Goal: Task Accomplishment & Management: Use online tool/utility

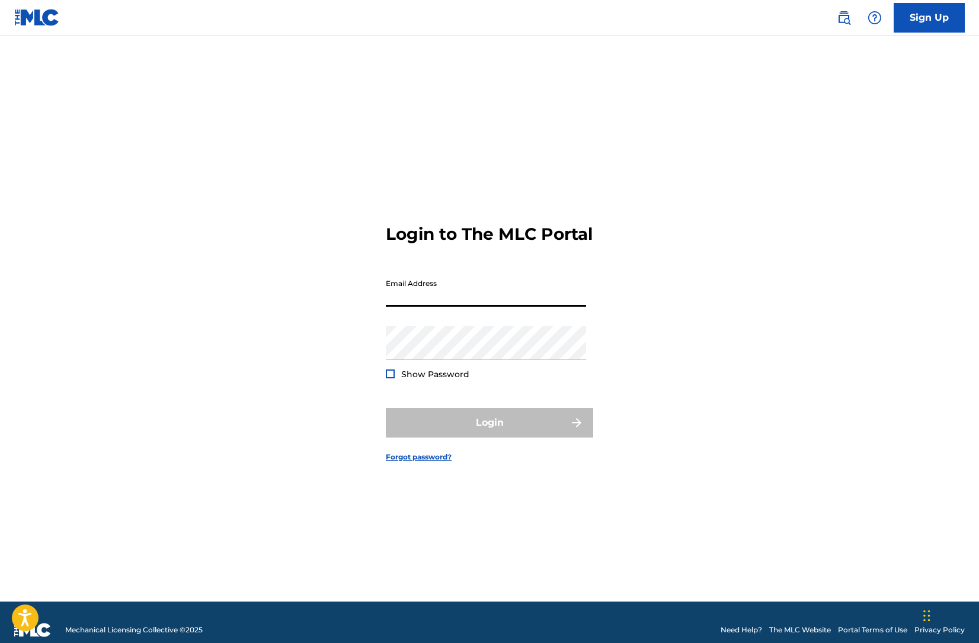
click at [456, 302] on input "Email Address" at bounding box center [486, 290] width 200 height 34
type input "[PERSON_NAME][EMAIL_ADDRESS][DOMAIN_NAME]"
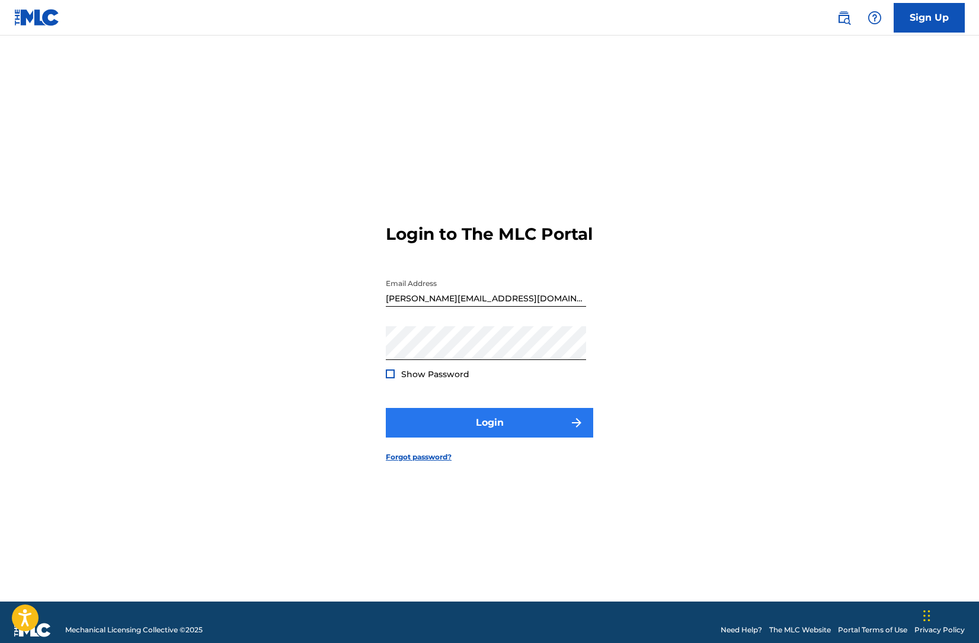
click at [464, 438] on button "Login" at bounding box center [489, 423] width 207 height 30
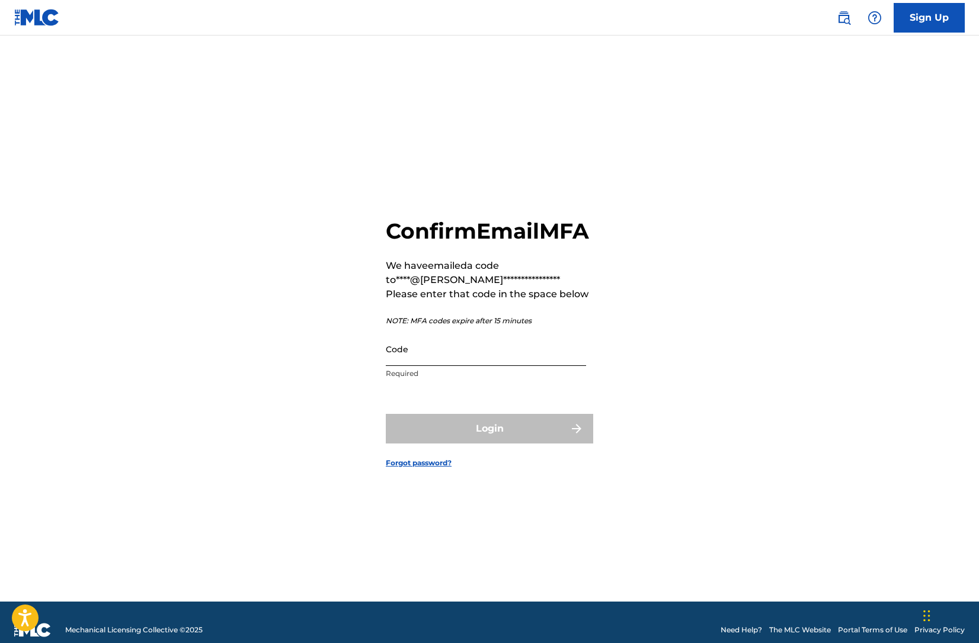
click at [428, 366] on input "Code" at bounding box center [486, 349] width 200 height 34
paste input "403067"
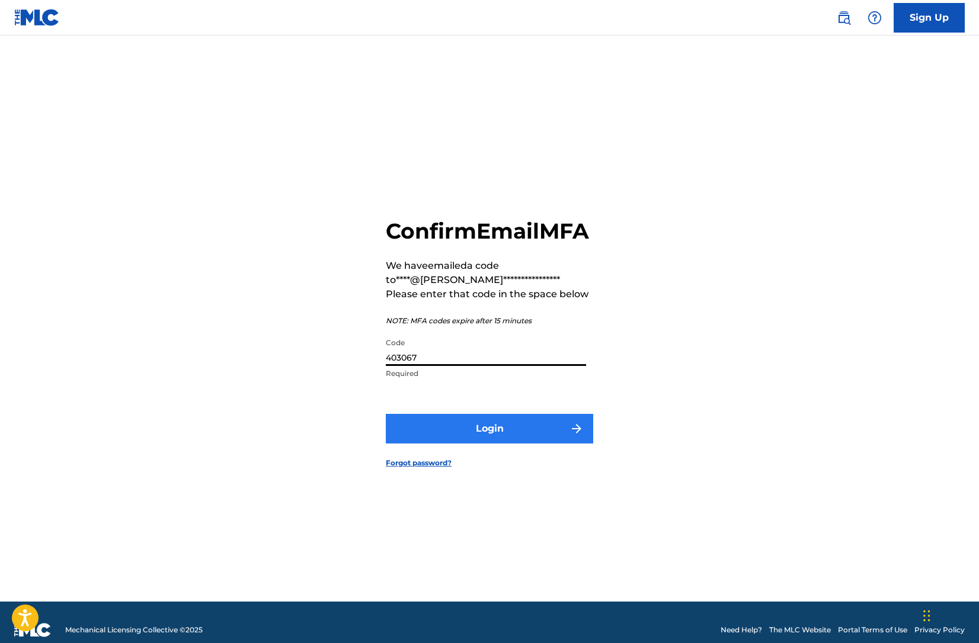
type input "403067"
click at [489, 443] on button "Login" at bounding box center [489, 429] width 207 height 30
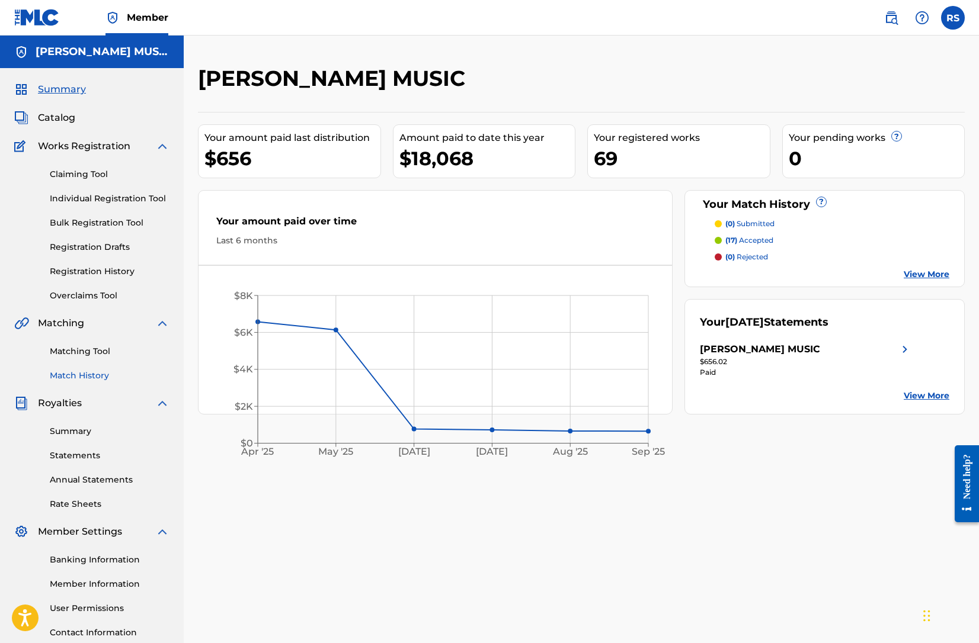
click at [84, 376] on link "Match History" at bounding box center [110, 376] width 120 height 12
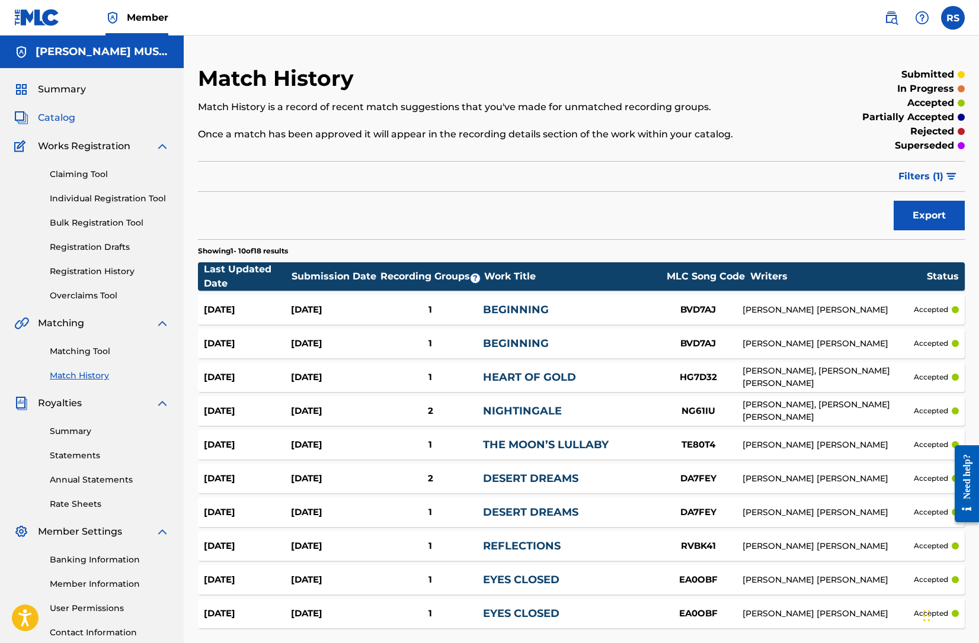
click at [57, 118] on span "Catalog" at bounding box center [56, 118] width 37 height 14
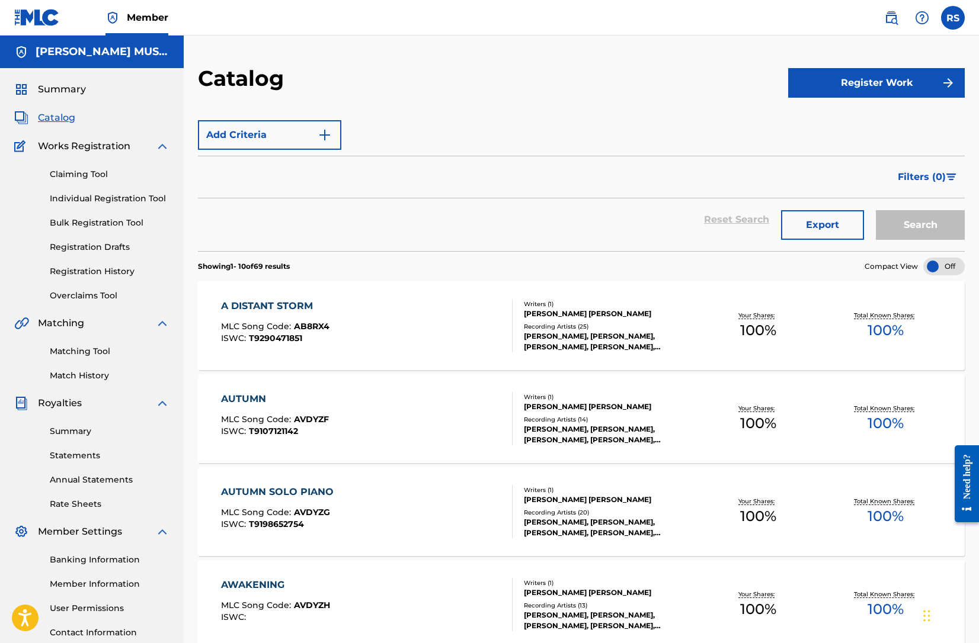
click at [261, 183] on div "Filters ( 0 )" at bounding box center [581, 177] width 767 height 43
click at [275, 220] on div "Reset Search Export Search" at bounding box center [581, 219] width 767 height 43
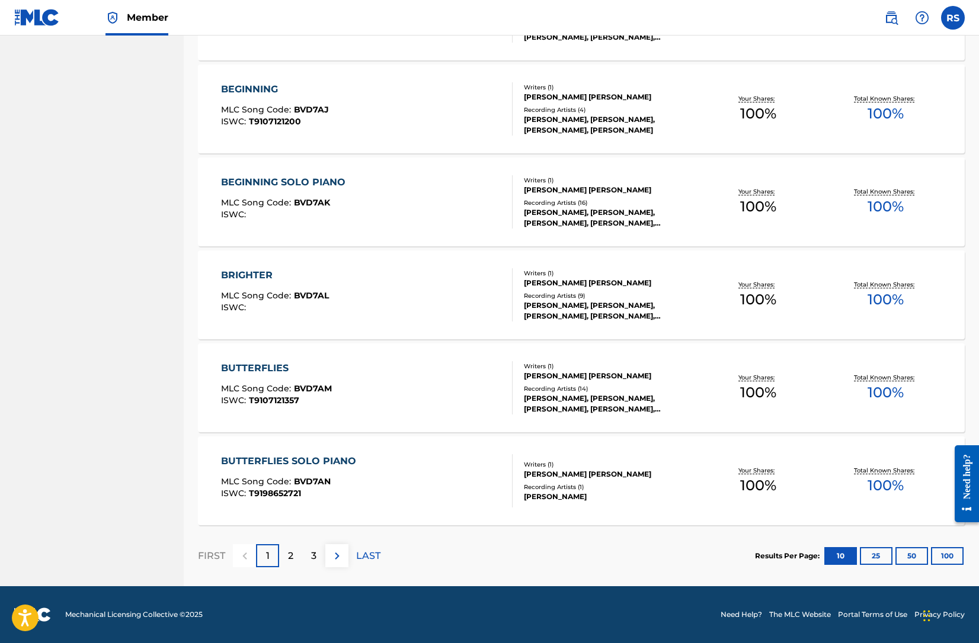
scroll to position [682, 0]
click at [290, 553] on p "2" at bounding box center [290, 556] width 5 height 14
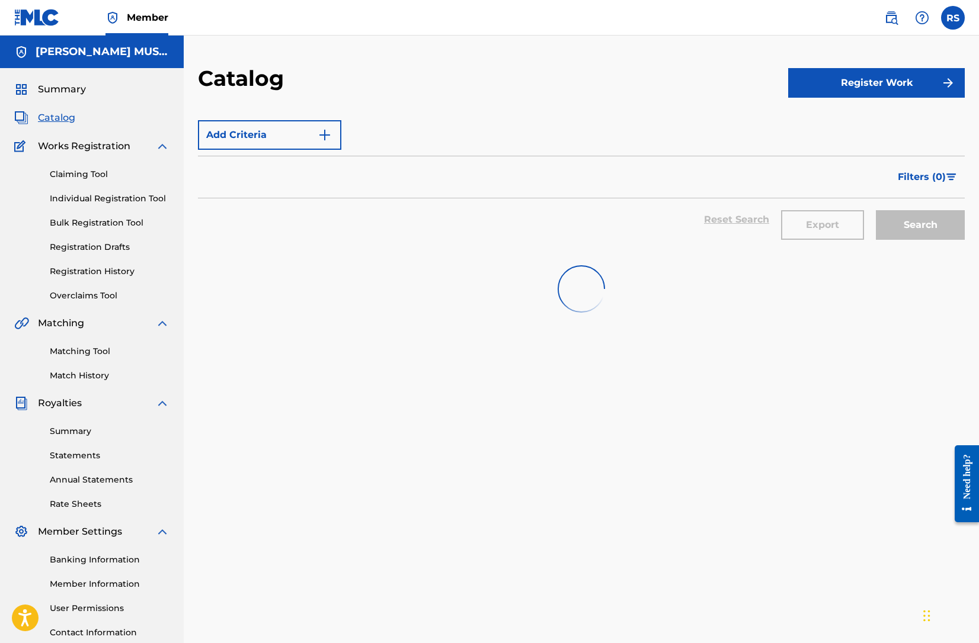
scroll to position [0, 0]
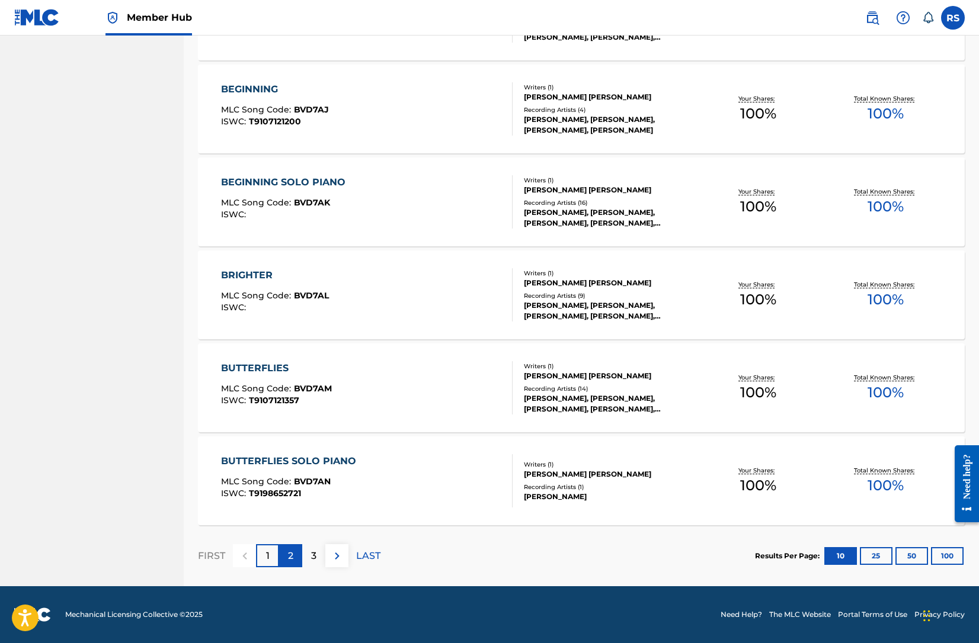
click at [289, 553] on p "2" at bounding box center [290, 556] width 5 height 14
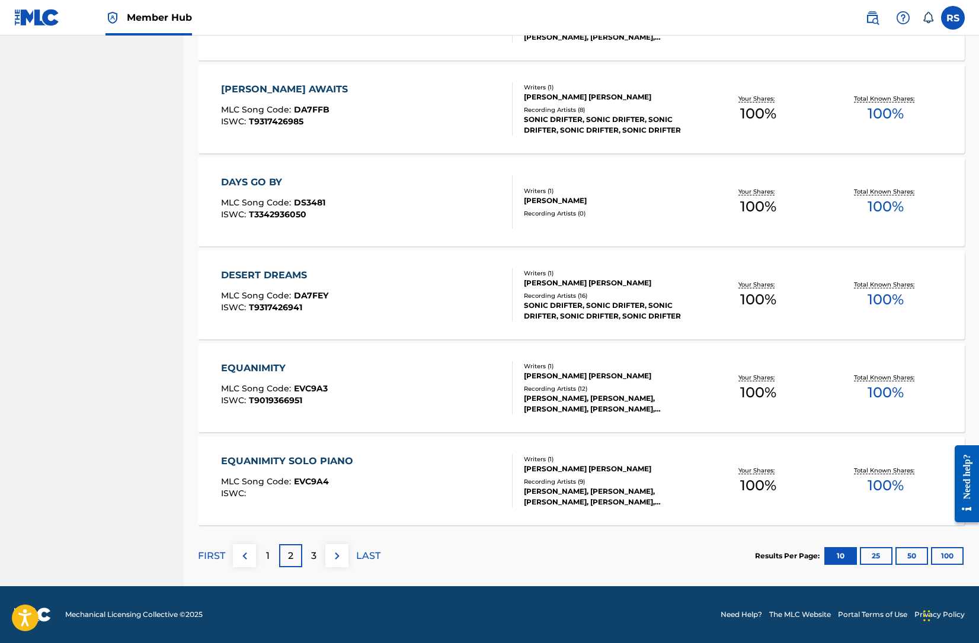
scroll to position [713, 0]
click at [369, 196] on div "DAYS GO BY MLC Song Code : DS3481 ISWC : T3342936050" at bounding box center [366, 201] width 291 height 53
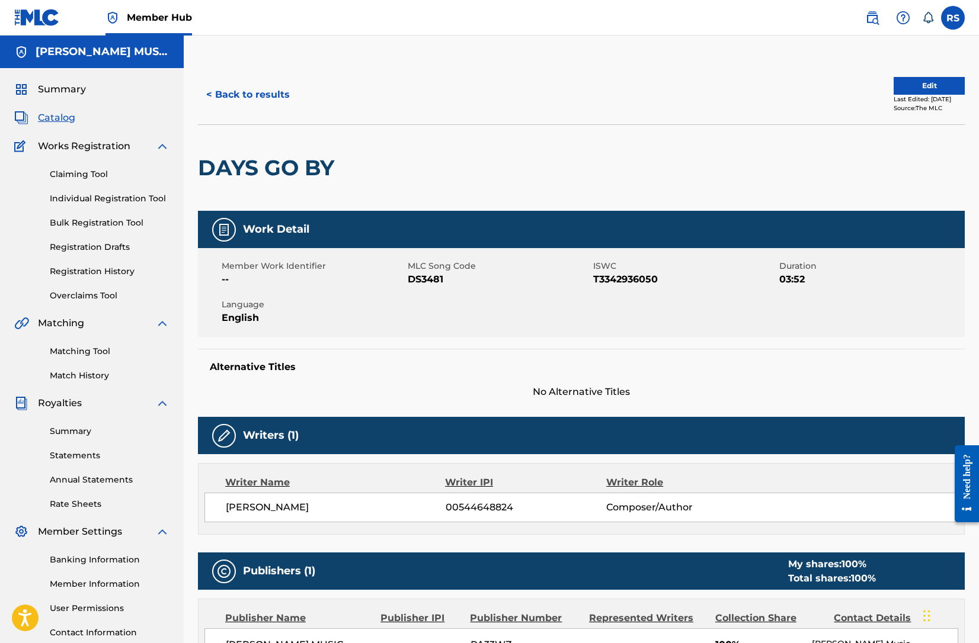
click at [62, 118] on span "Catalog" at bounding box center [56, 118] width 37 height 14
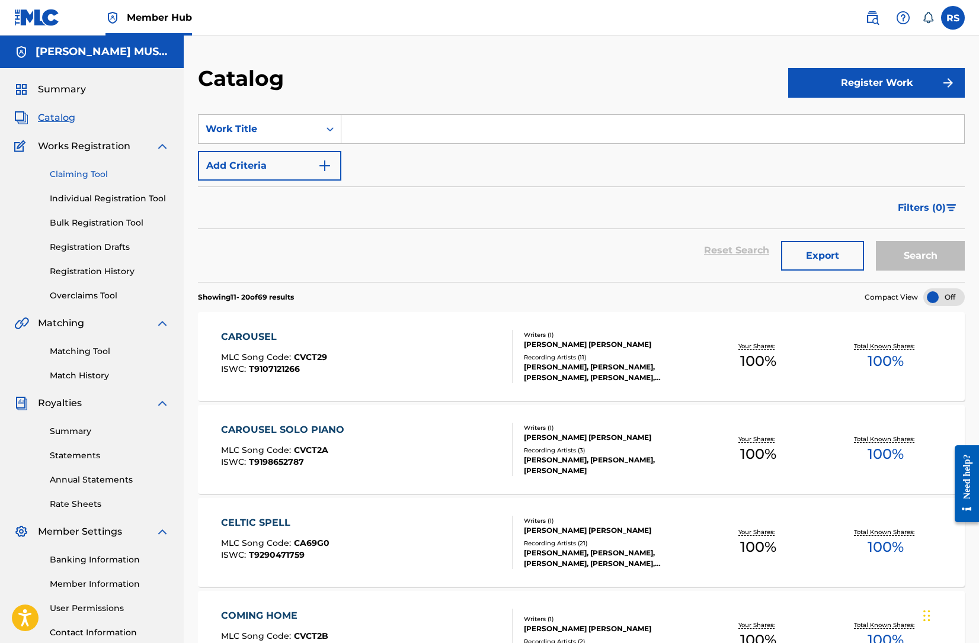
click at [87, 173] on link "Claiming Tool" at bounding box center [110, 174] width 120 height 12
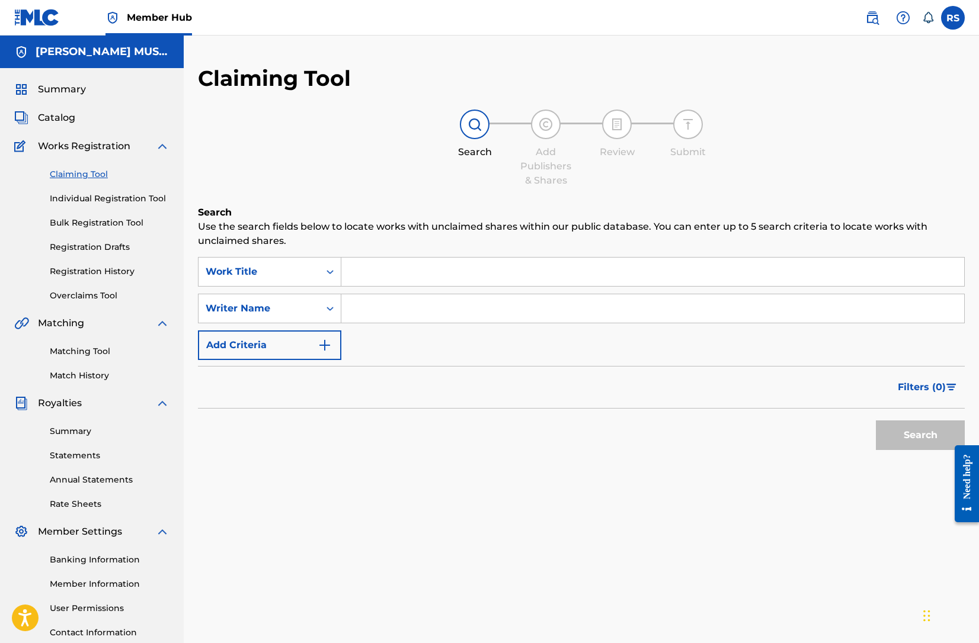
click at [392, 273] on input "Search Form" at bounding box center [652, 272] width 623 height 28
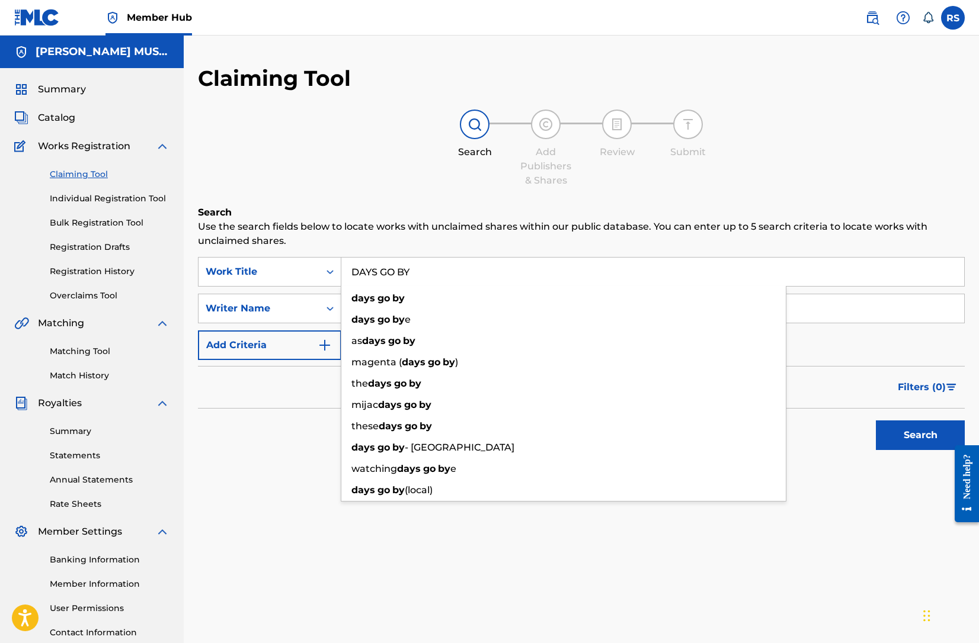
type input "DAYS GO BY"
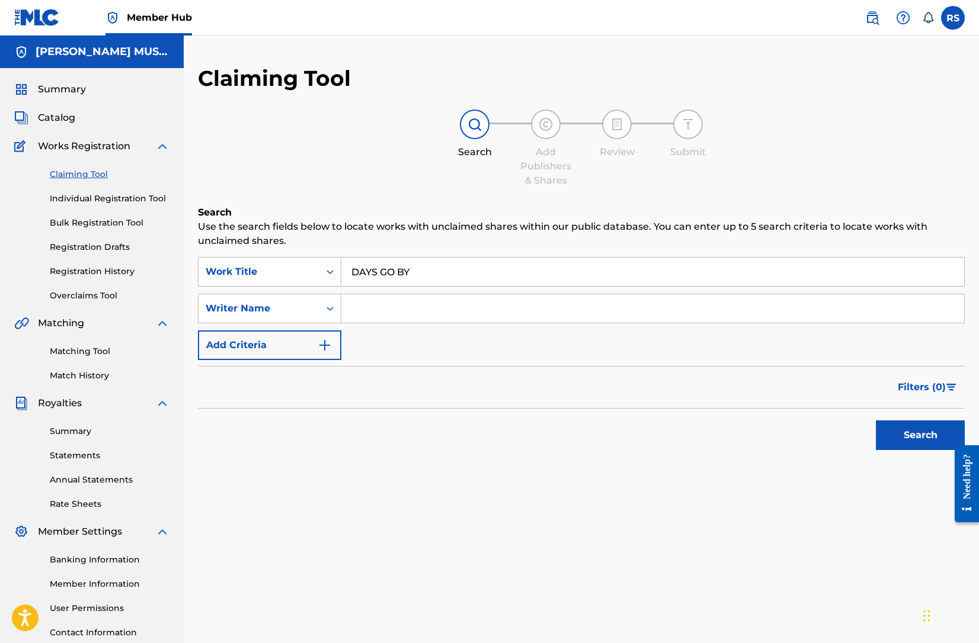
click at [289, 460] on div "Search Use the search fields below to locate works with unclaimed shares within…" at bounding box center [581, 361] width 767 height 310
click at [914, 432] on button "Search" at bounding box center [920, 436] width 89 height 30
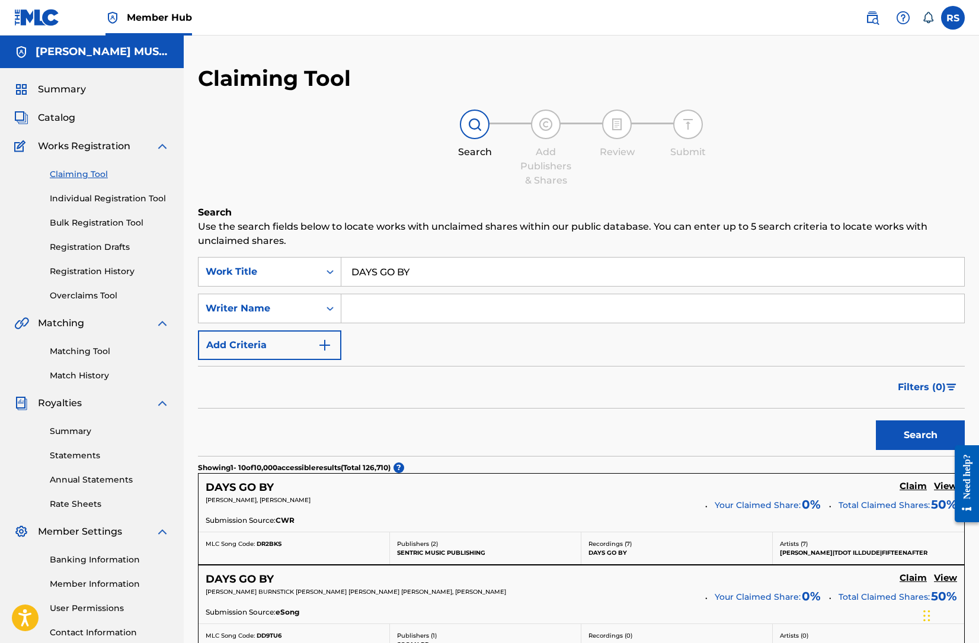
click at [395, 311] on input "Search Form" at bounding box center [652, 308] width 623 height 28
type input "[PERSON_NAME]"
click at [912, 436] on button "Search" at bounding box center [920, 436] width 89 height 30
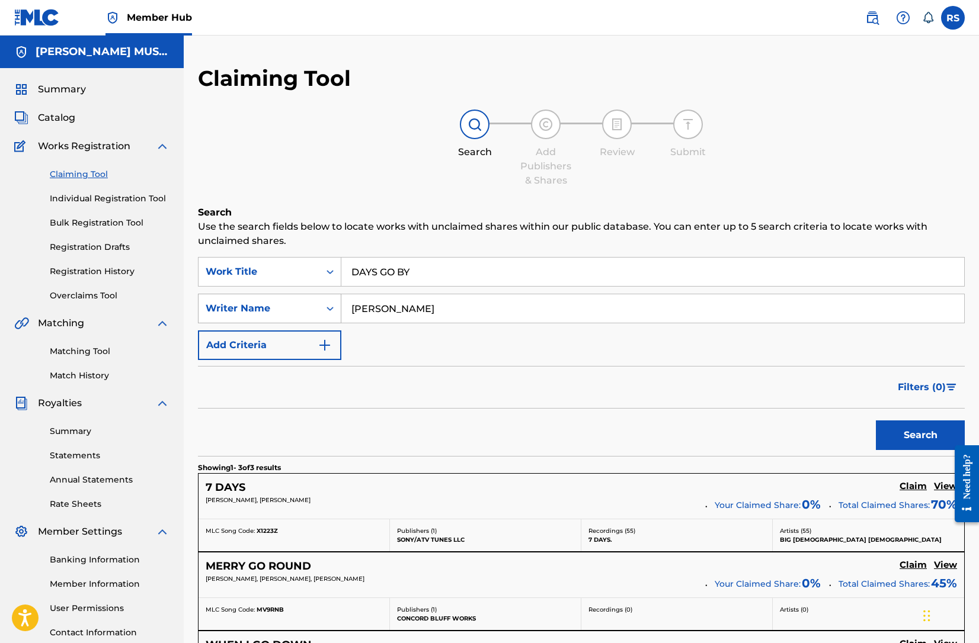
drag, startPoint x: 447, startPoint y: 310, endPoint x: 332, endPoint y: 303, distance: 115.8
click at [332, 303] on div "SearchWithCriteriaee80e2d2-912b-4e45-86a5-859e5a17f0e2 Writer Name [PERSON_NAME]" at bounding box center [581, 309] width 767 height 30
click at [329, 308] on icon "Search Form" at bounding box center [330, 309] width 12 height 12
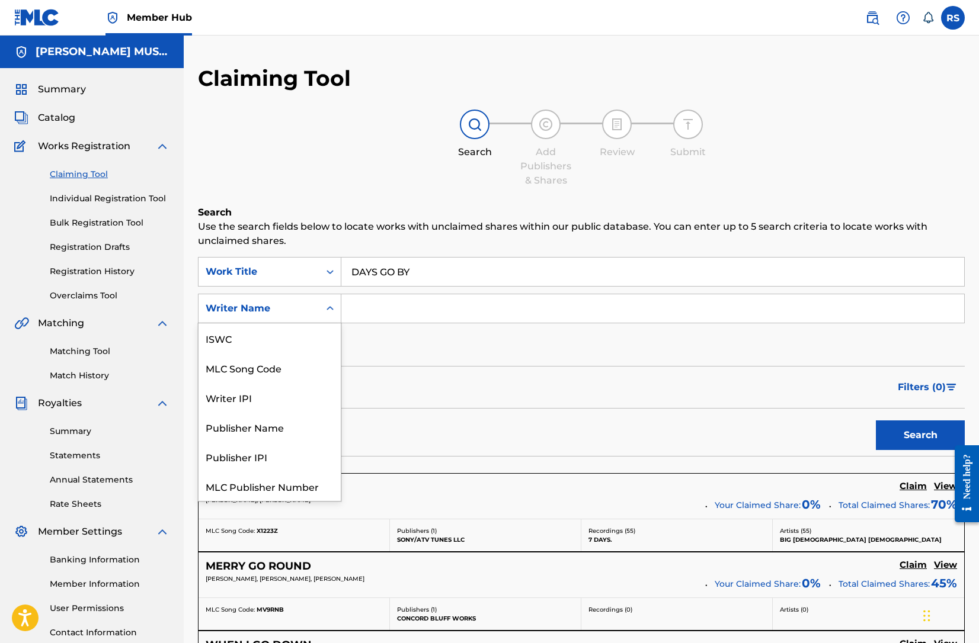
scroll to position [30, 0]
click at [295, 181] on div "Search Add Publishers & Shares Review Submit" at bounding box center [581, 149] width 767 height 78
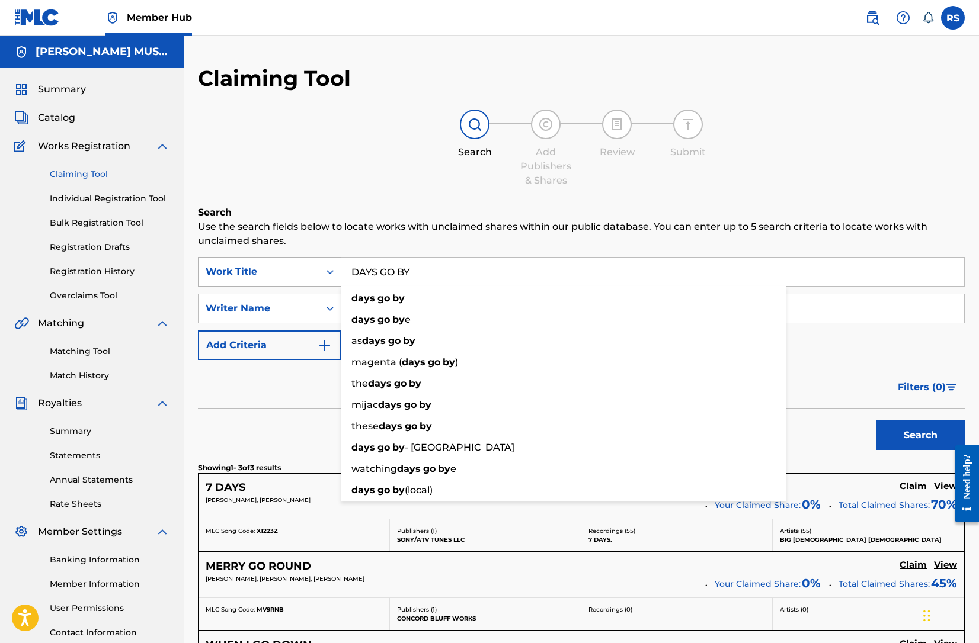
drag, startPoint x: 430, startPoint y: 271, endPoint x: 336, endPoint y: 273, distance: 94.2
click at [336, 273] on div "SearchWithCriteria9ff14741-eb29-487f-ab8b-87e42ccd88ca Work Title DAYS GO BY da…" at bounding box center [581, 272] width 767 height 30
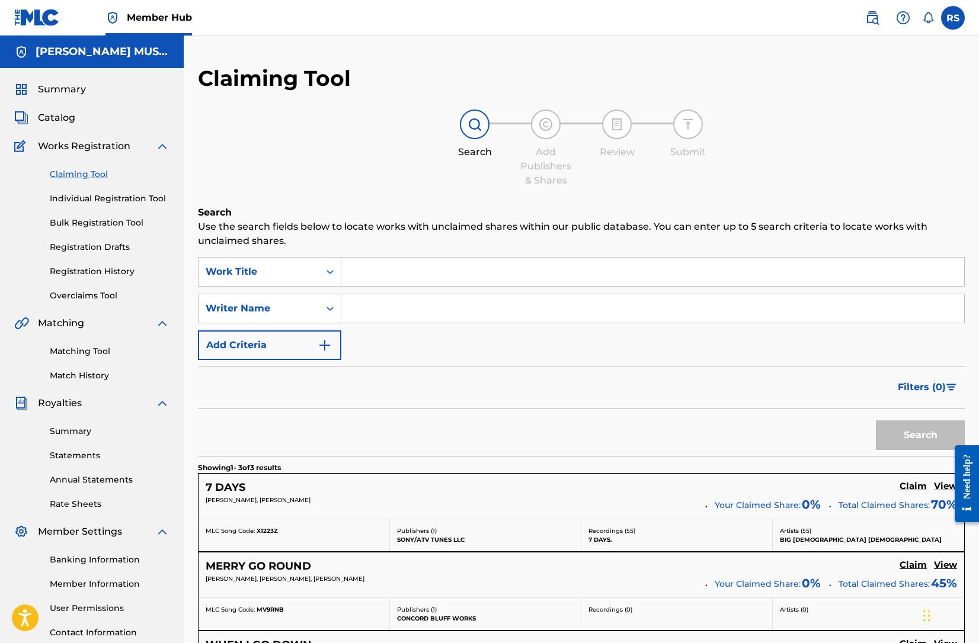
click at [328, 196] on div "Claiming Tool Search Add Publishers & Shares Review Submit Search Use the searc…" at bounding box center [581, 444] width 767 height 759
click at [78, 351] on link "Matching Tool" at bounding box center [110, 351] width 120 height 12
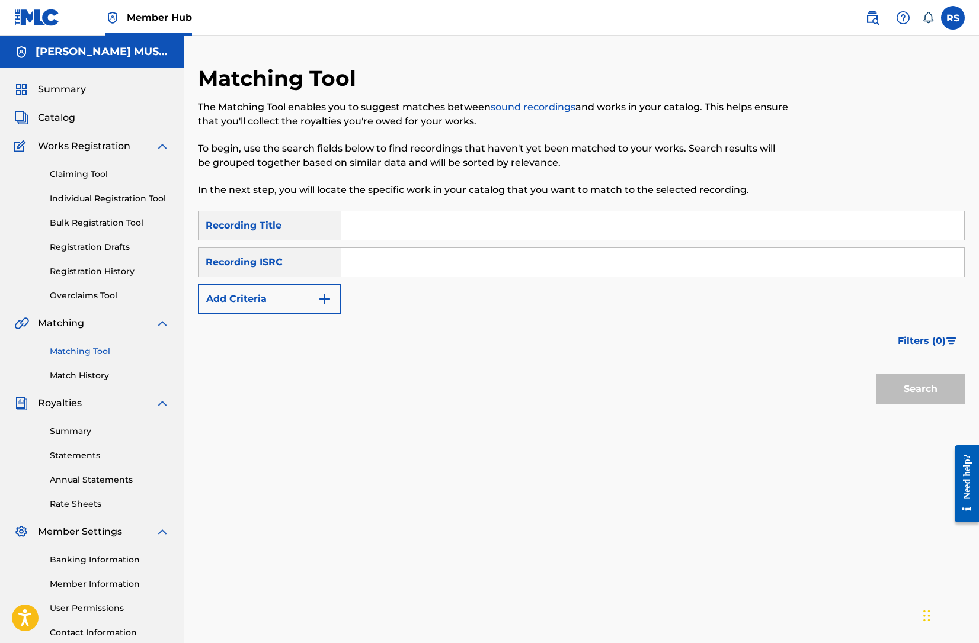
click at [373, 228] on input "Search Form" at bounding box center [652, 225] width 623 height 28
type input "DAYS GO BY"
click at [326, 289] on button "Add Criteria" at bounding box center [269, 299] width 143 height 30
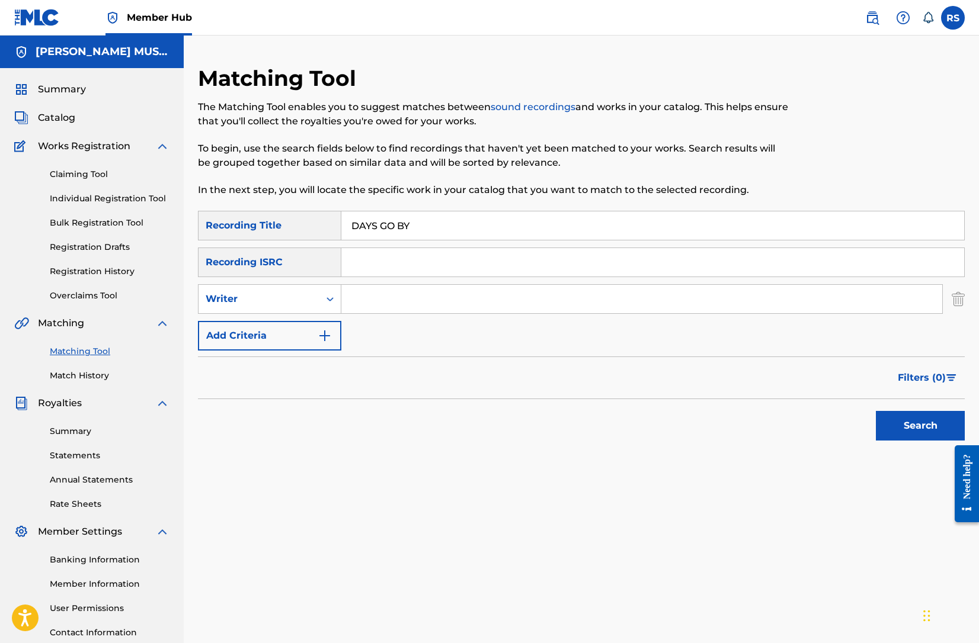
click at [376, 304] on input "Search Form" at bounding box center [641, 299] width 601 height 28
type input "[PERSON_NAME]"
click at [912, 423] on button "Search" at bounding box center [920, 426] width 89 height 30
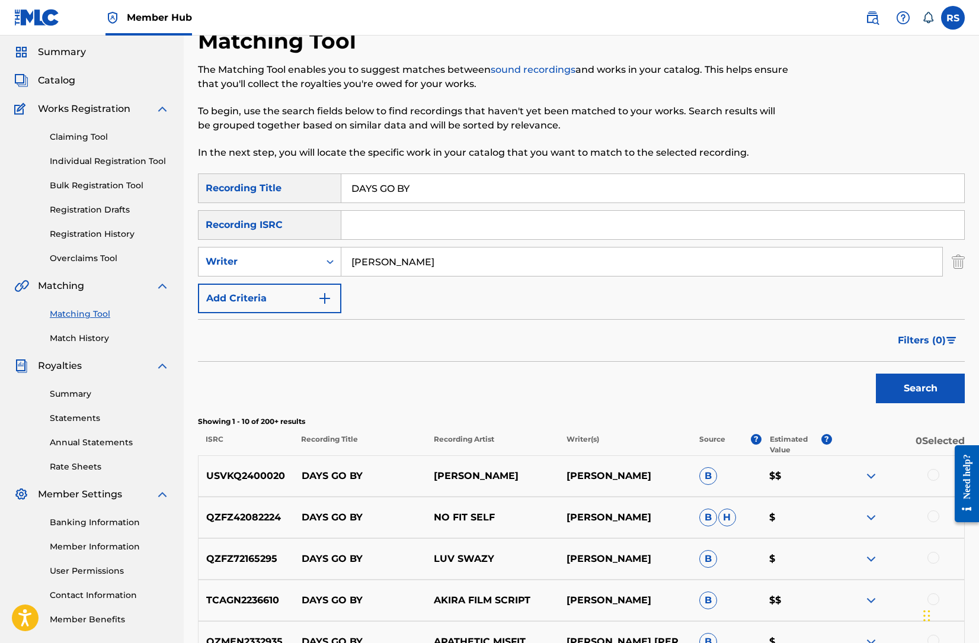
scroll to position [57, 0]
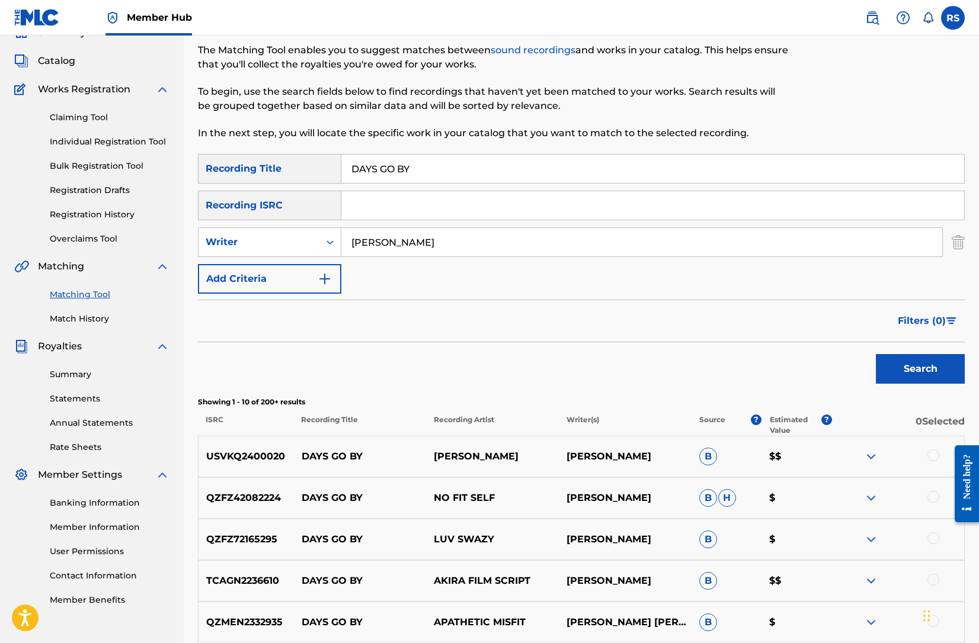
click at [932, 456] on div at bounding box center [933, 456] width 12 height 12
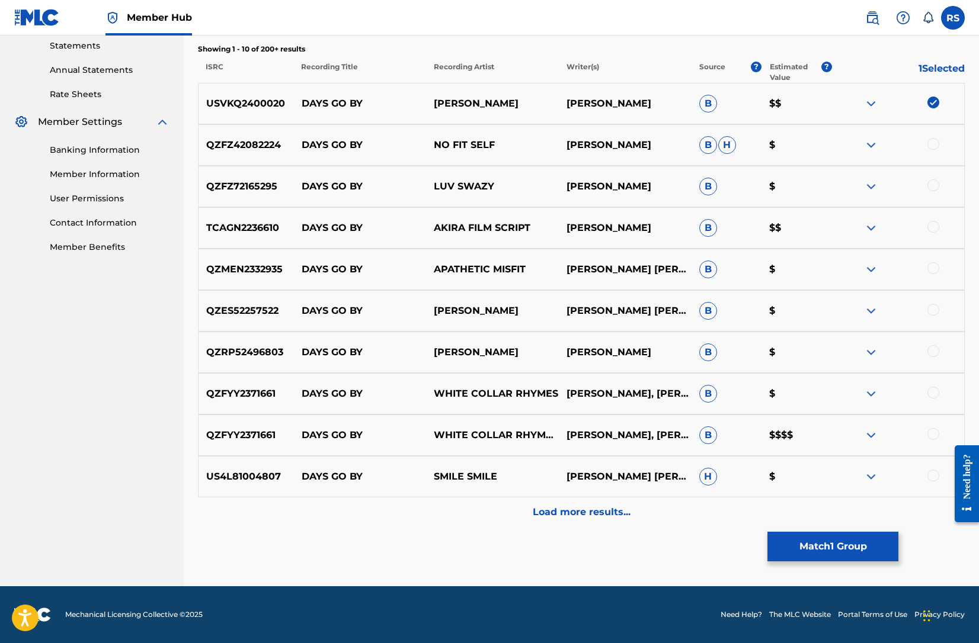
scroll to position [410, 0]
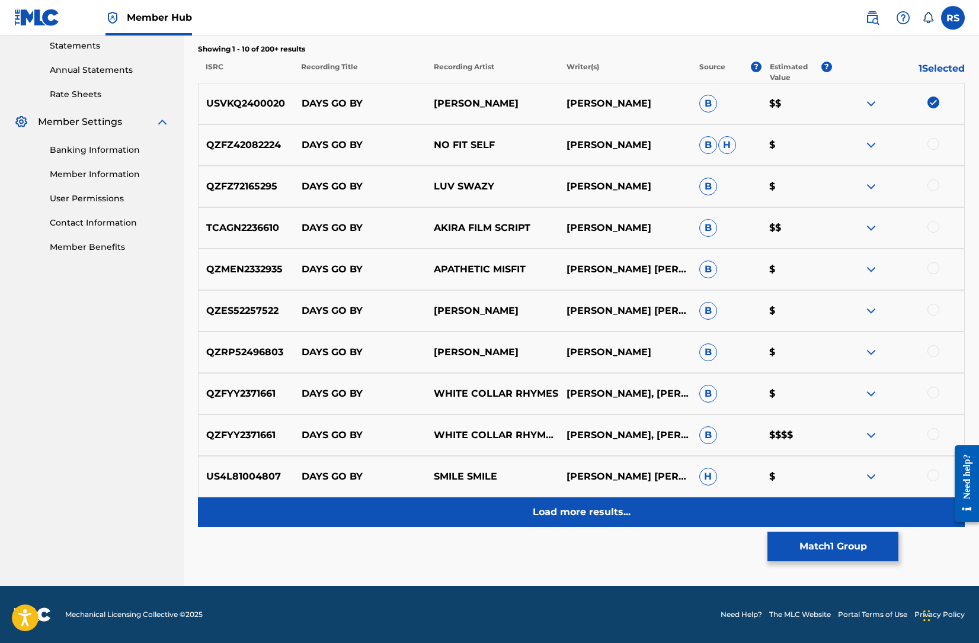
click at [595, 512] on p "Load more results..." at bounding box center [582, 512] width 98 height 14
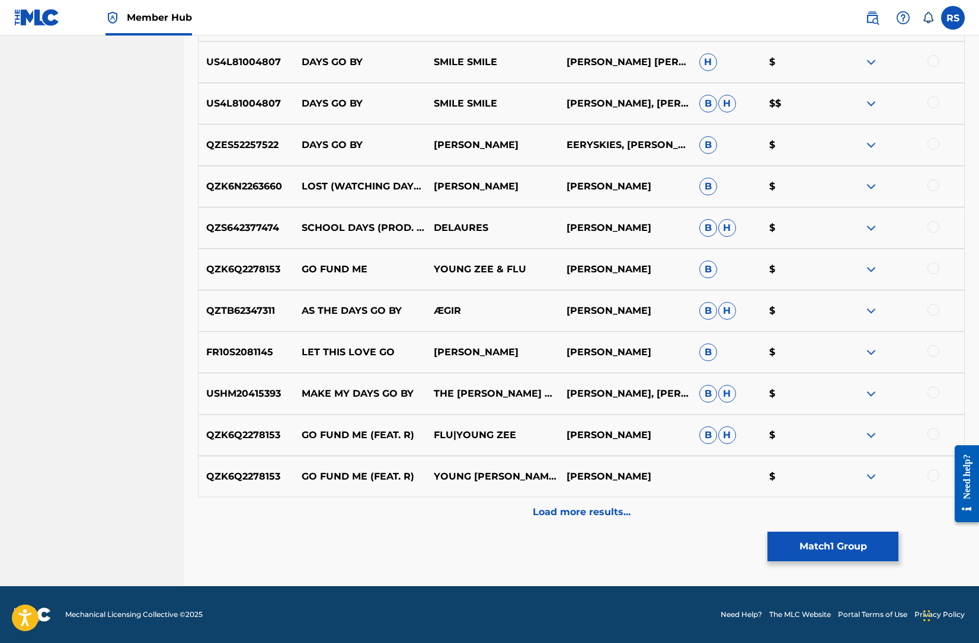
scroll to position [825, 0]
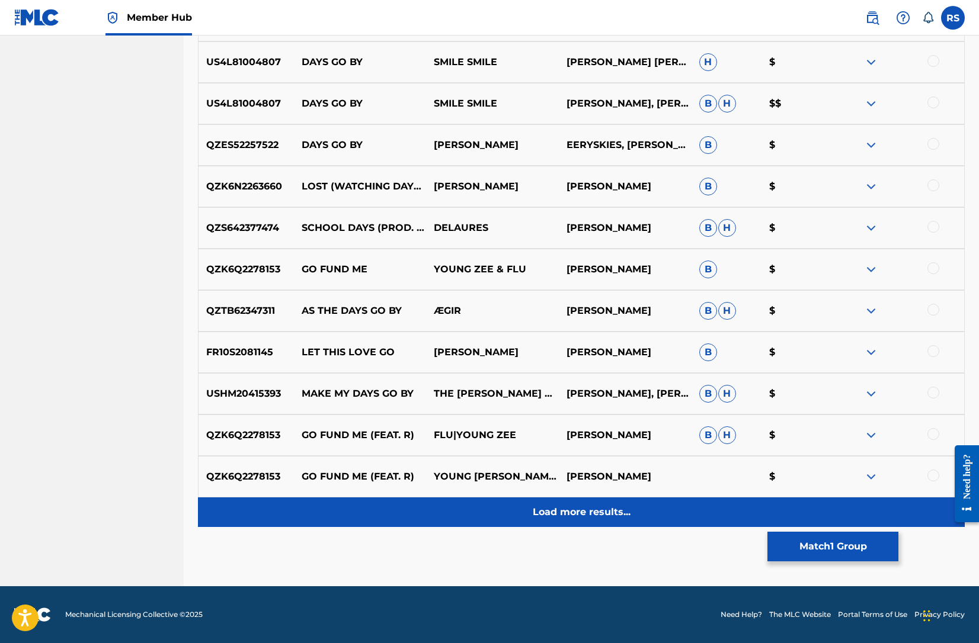
click at [578, 511] on p "Load more results..." at bounding box center [582, 512] width 98 height 14
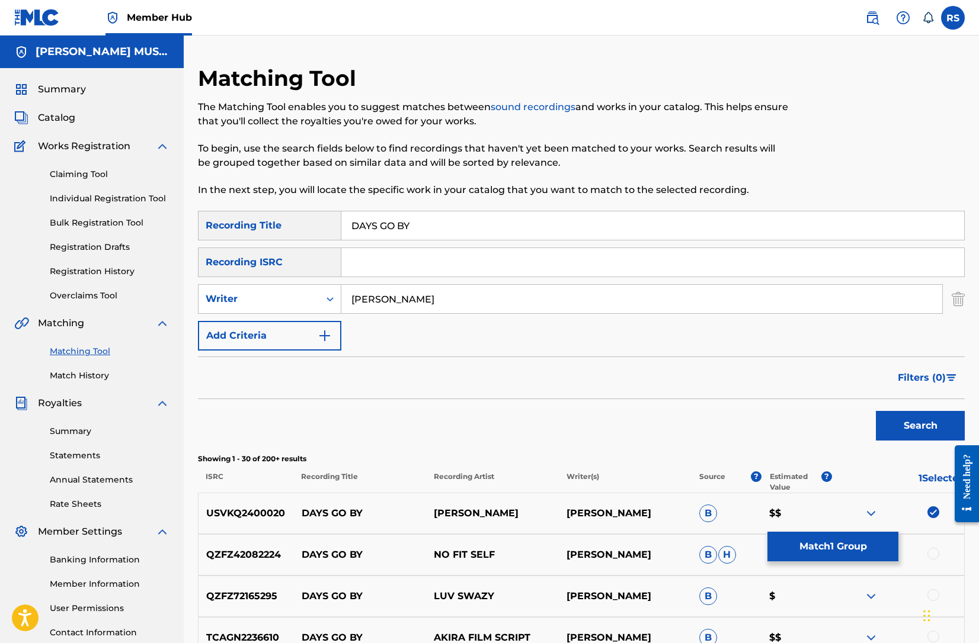
scroll to position [0, 0]
click at [930, 379] on span "Filters ( 0 )" at bounding box center [922, 378] width 48 height 14
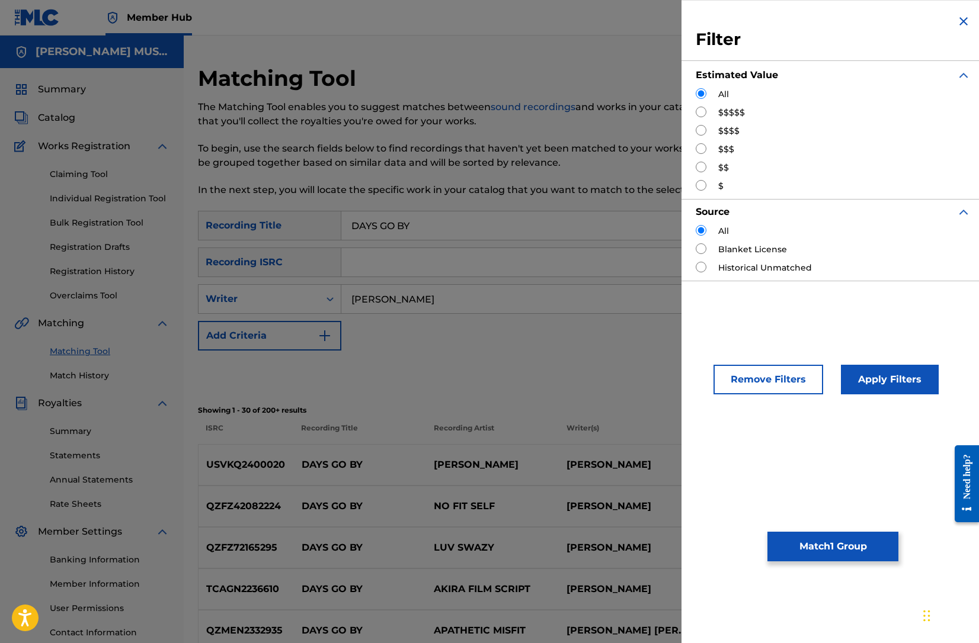
click at [701, 112] on input "Search Form" at bounding box center [701, 112] width 11 height 11
radio input "true"
click at [874, 383] on button "Apply Filters" at bounding box center [890, 380] width 98 height 30
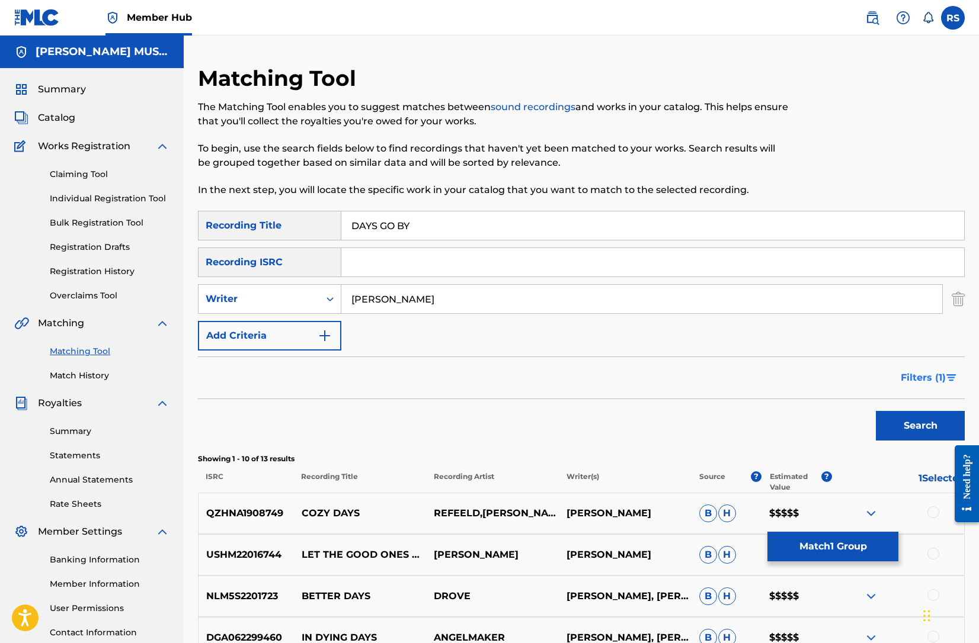
click at [921, 374] on span "Filters ( 1 )" at bounding box center [922, 378] width 45 height 14
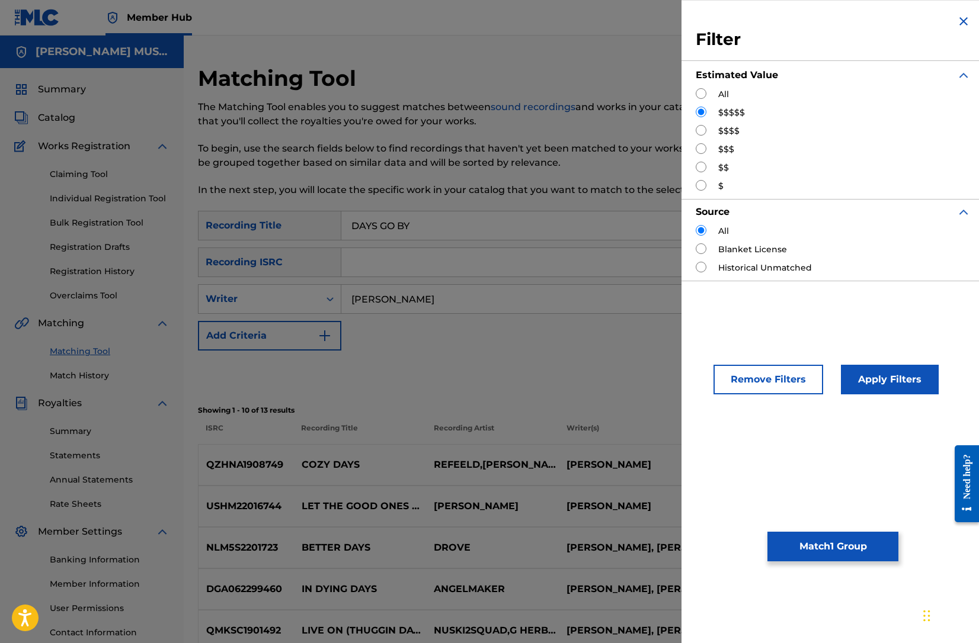
click at [705, 132] on input "Search Form" at bounding box center [701, 130] width 11 height 11
radio input "true"
click at [883, 379] on button "Apply Filters" at bounding box center [890, 380] width 98 height 30
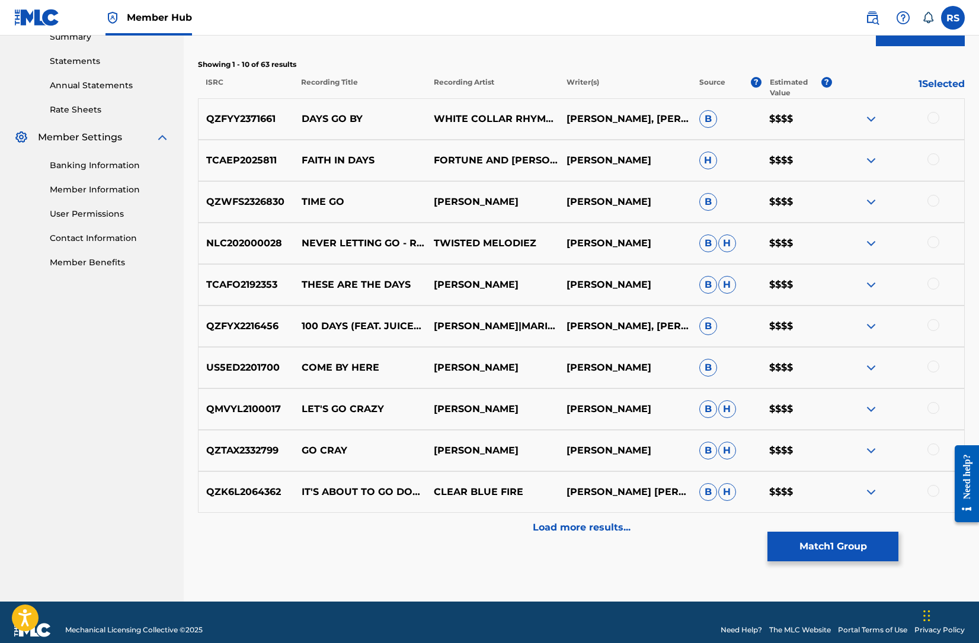
scroll to position [403, 0]
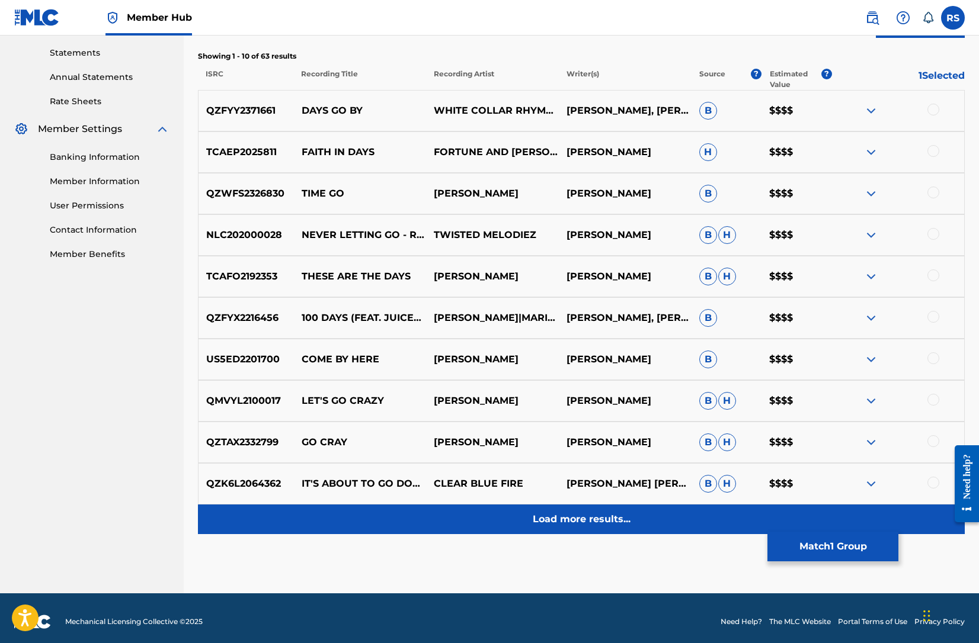
click at [601, 522] on p "Load more results..." at bounding box center [582, 519] width 98 height 14
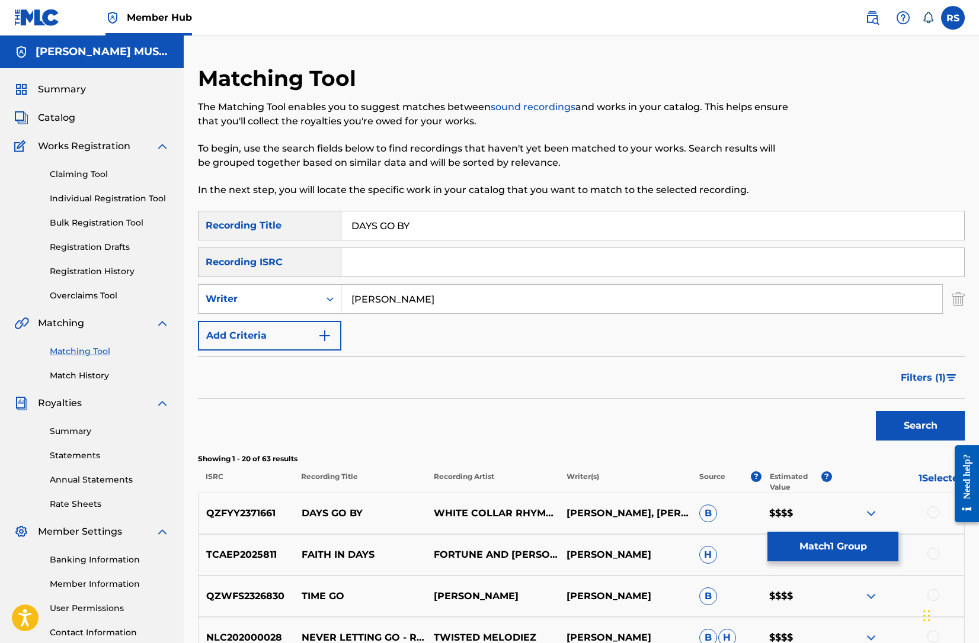
scroll to position [0, 0]
click at [914, 377] on span "Filters ( 1 )" at bounding box center [922, 378] width 45 height 14
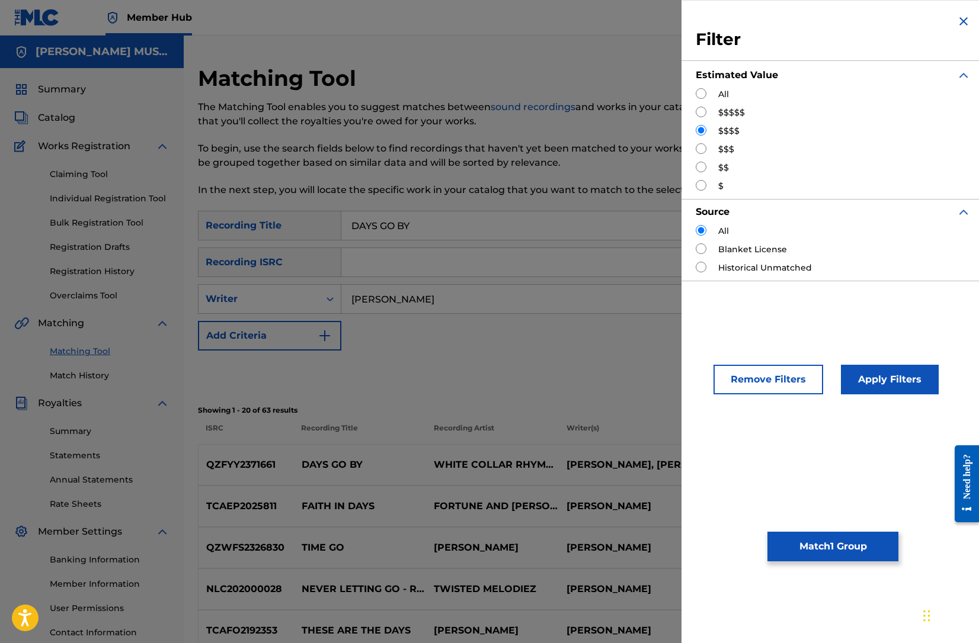
click at [700, 148] on input "Search Form" at bounding box center [701, 148] width 11 height 11
radio input "true"
click at [879, 380] on button "Apply Filters" at bounding box center [890, 380] width 98 height 30
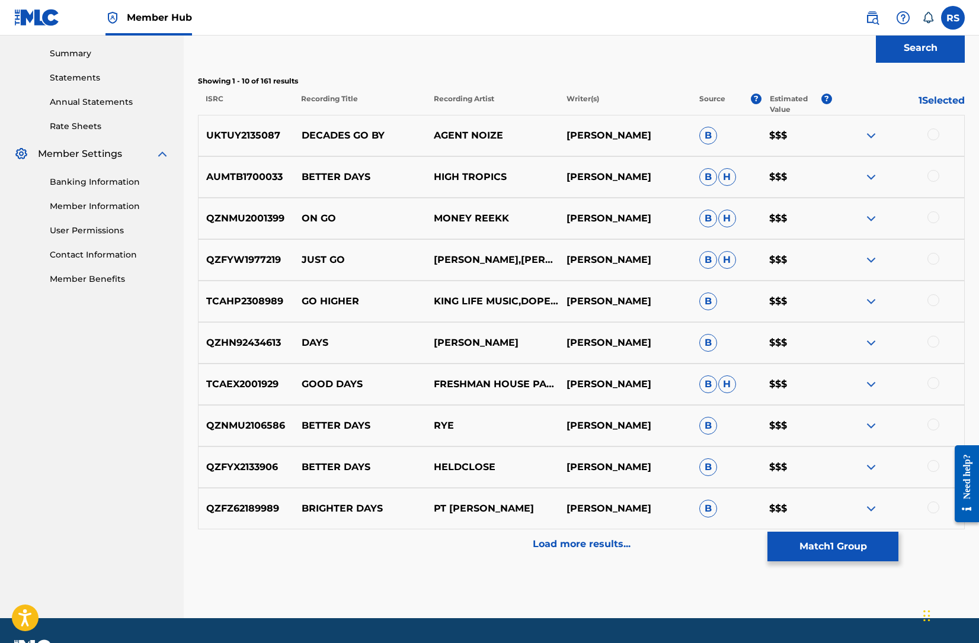
scroll to position [380, 0]
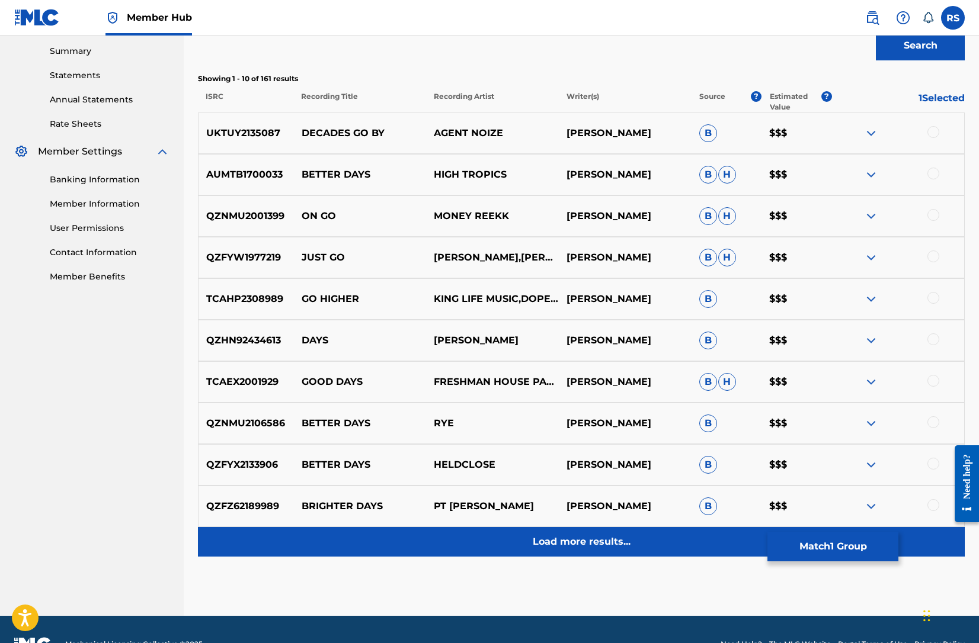
click at [586, 544] on p "Load more results..." at bounding box center [582, 542] width 98 height 14
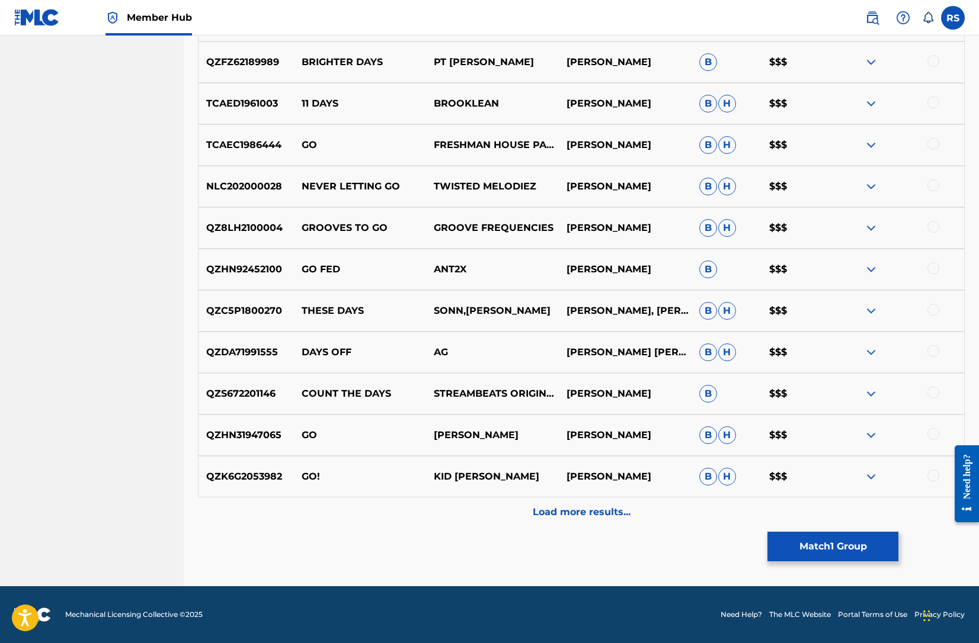
scroll to position [825, 0]
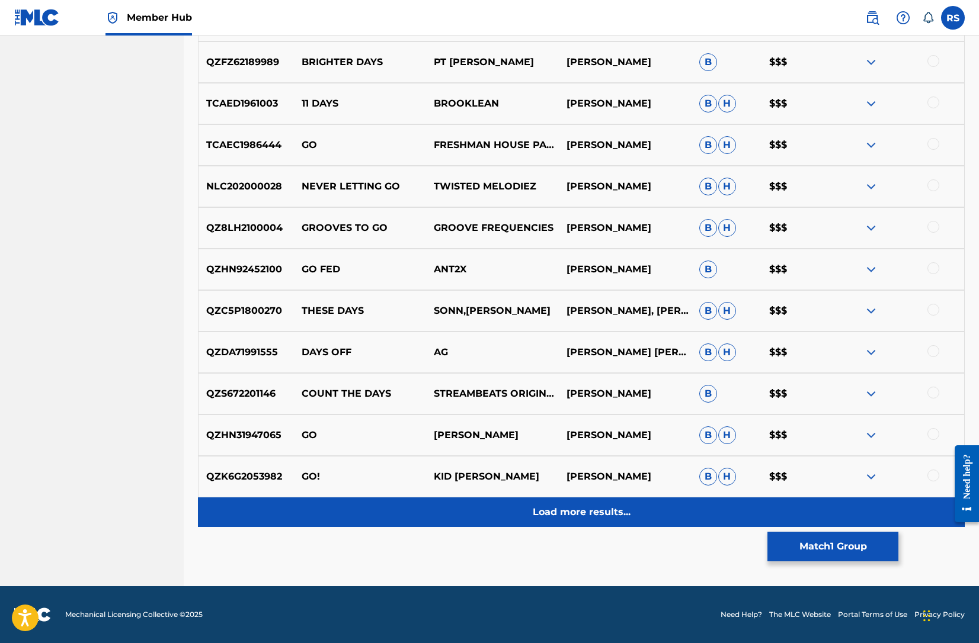
click at [575, 512] on p "Load more results..." at bounding box center [582, 512] width 98 height 14
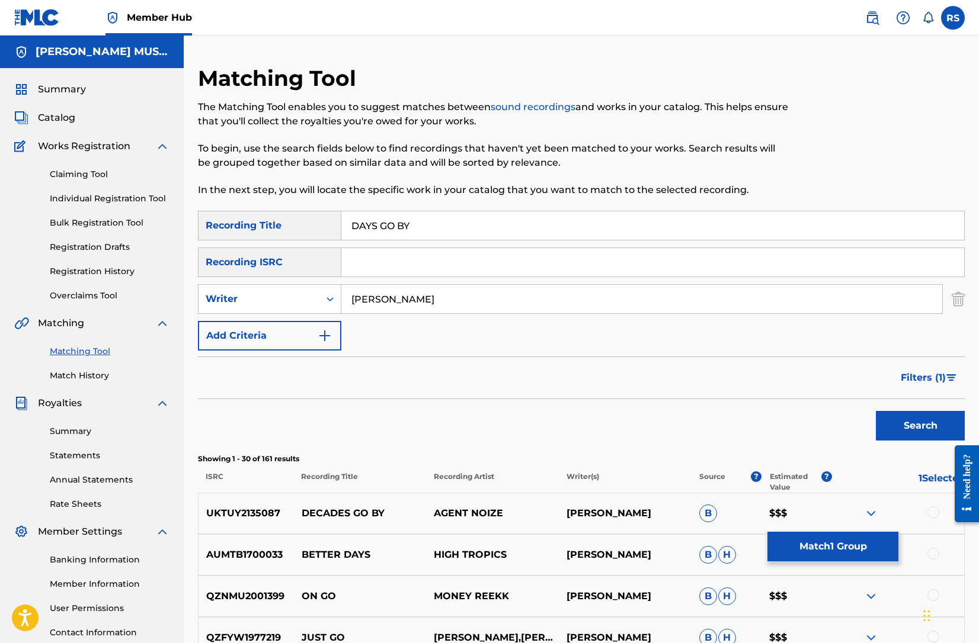
scroll to position [0, 0]
click at [328, 300] on icon "Search Form" at bounding box center [330, 299] width 12 height 12
click at [275, 324] on div "Recording Artist" at bounding box center [269, 329] width 142 height 30
click at [420, 302] on input "Search Form" at bounding box center [641, 299] width 601 height 28
type input "[PERSON_NAME]"
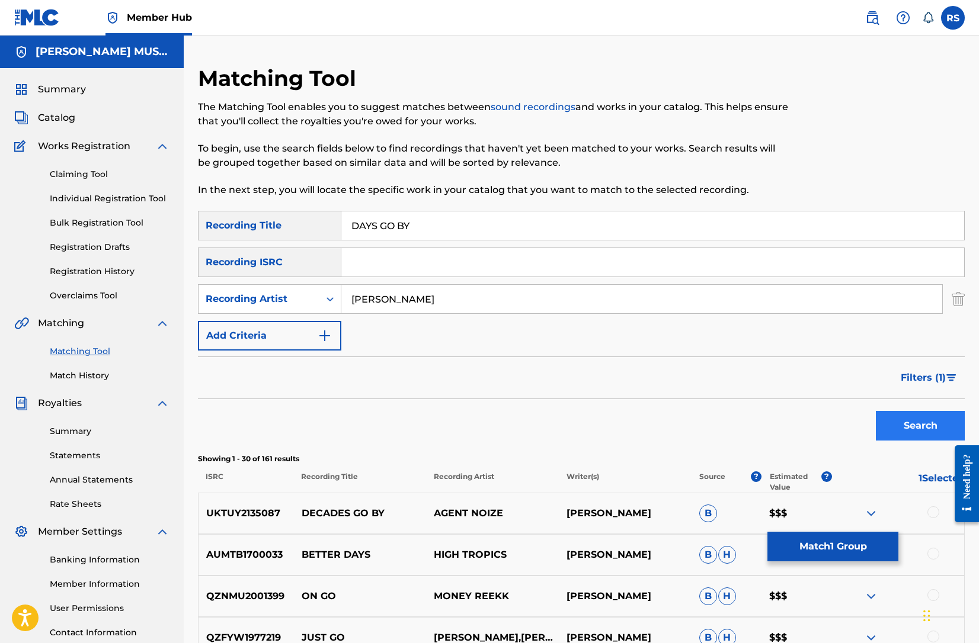
click at [922, 428] on button "Search" at bounding box center [920, 426] width 89 height 30
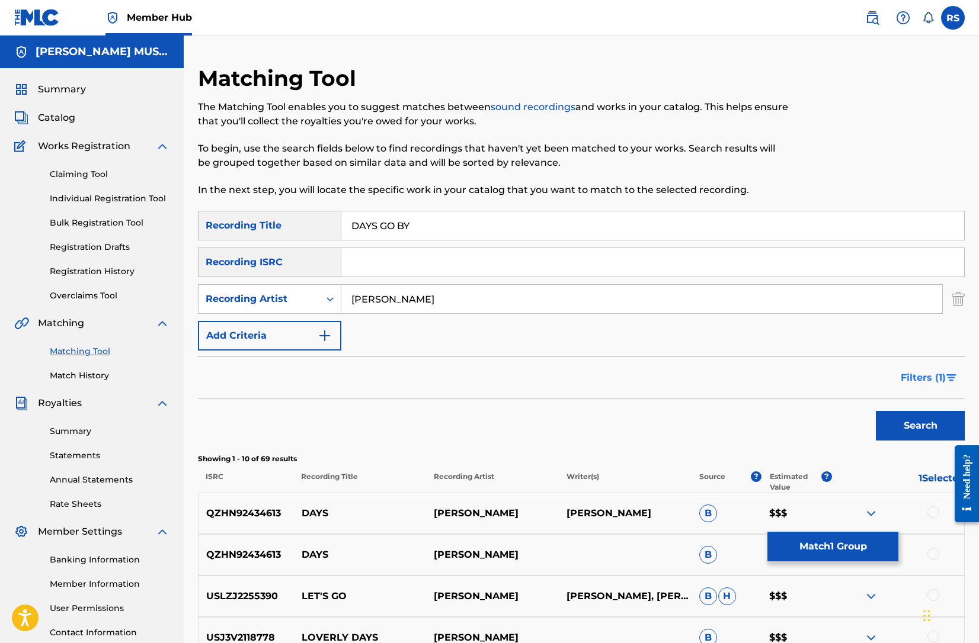
click at [917, 375] on span "Filters ( 1 )" at bounding box center [922, 378] width 45 height 14
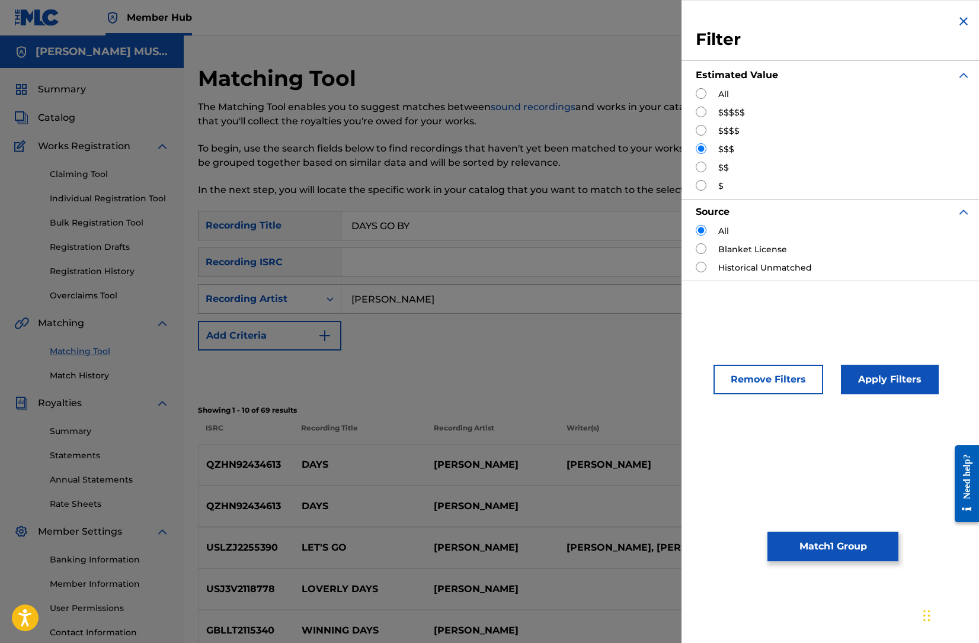
click at [702, 89] on input "Search Form" at bounding box center [701, 93] width 11 height 11
radio input "true"
click at [876, 375] on button "Apply Filters" at bounding box center [890, 380] width 98 height 30
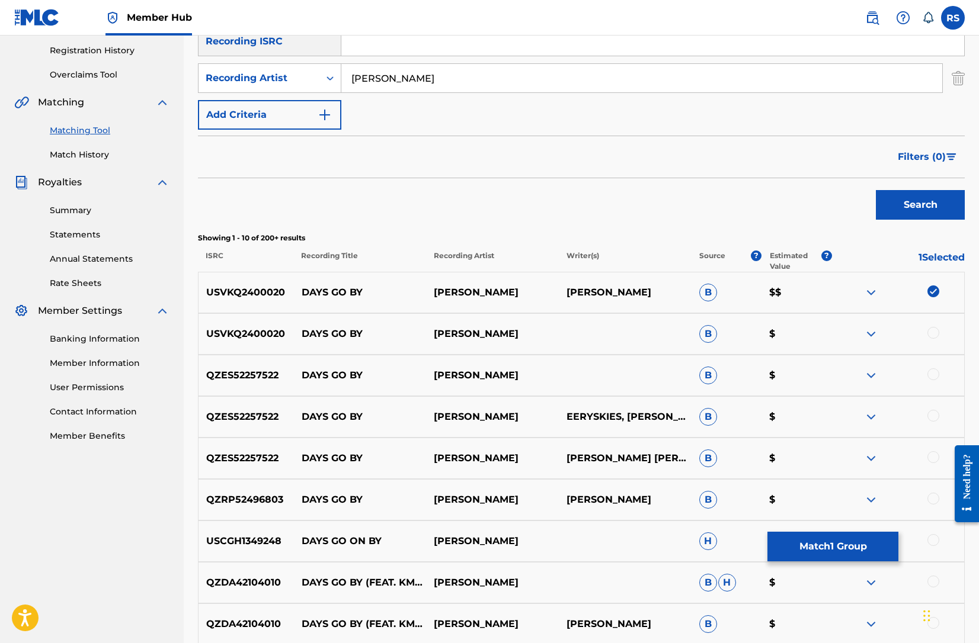
scroll to position [227, 0]
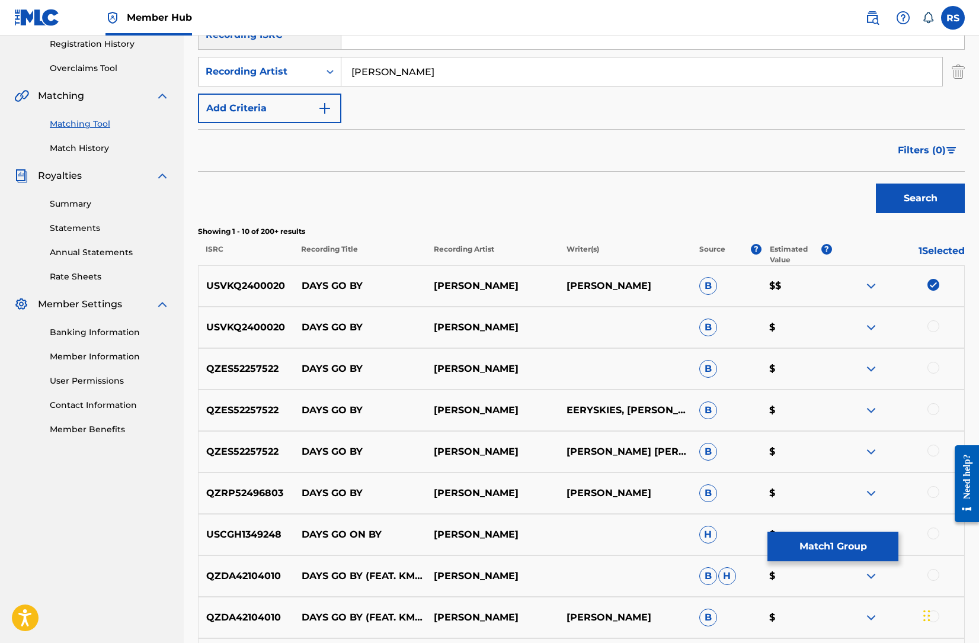
click at [936, 323] on div at bounding box center [933, 327] width 12 height 12
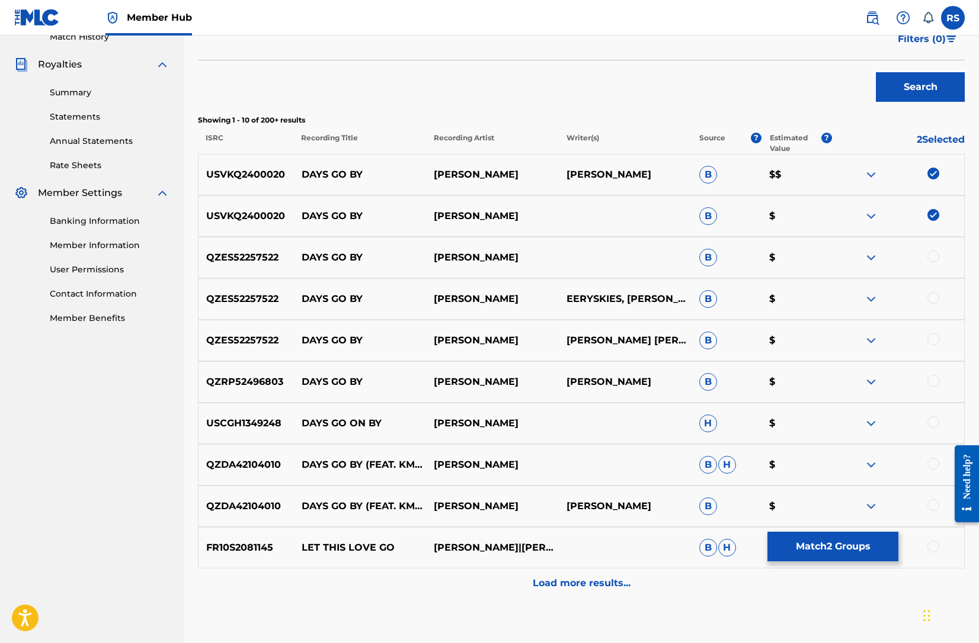
scroll to position [354, 0]
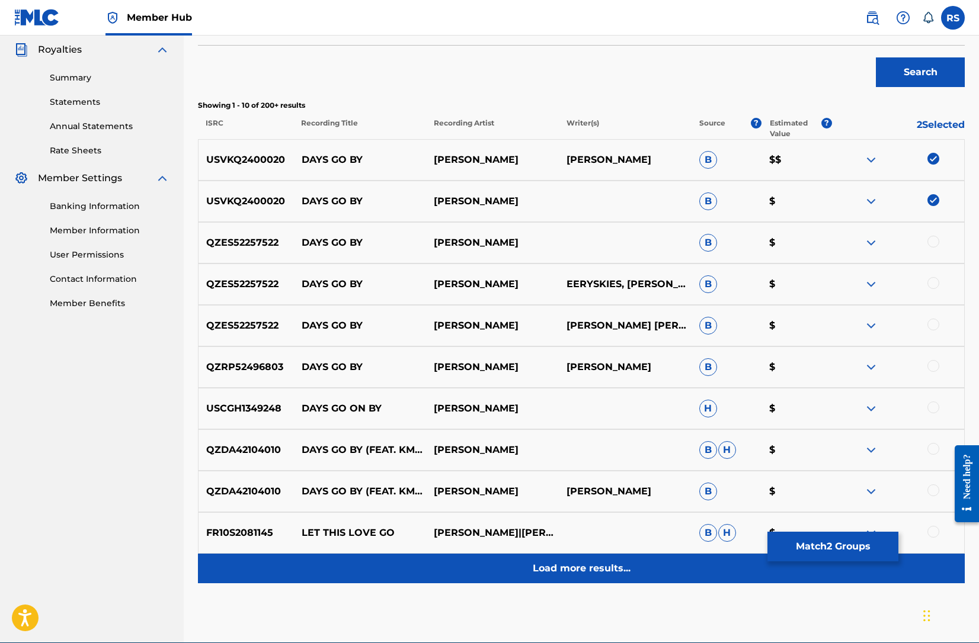
click at [574, 572] on p "Load more results..." at bounding box center [582, 569] width 98 height 14
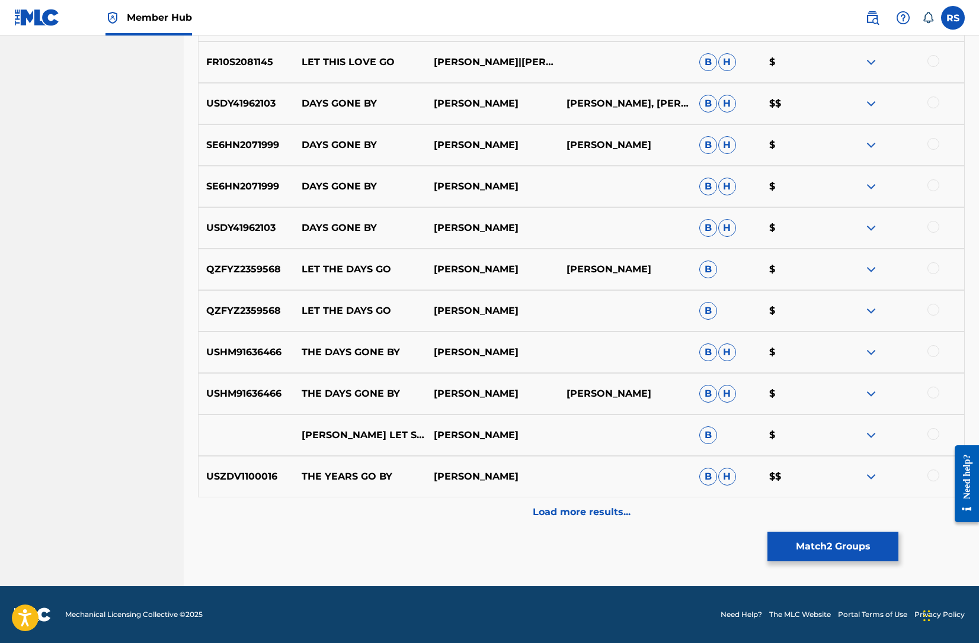
scroll to position [825, 0]
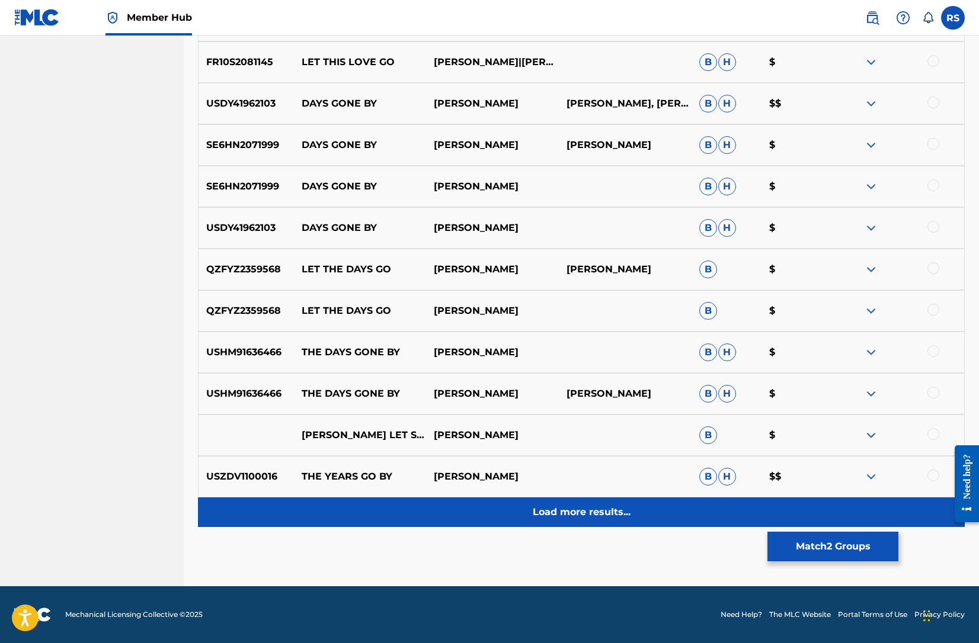
click at [581, 516] on p "Load more results..." at bounding box center [582, 512] width 98 height 14
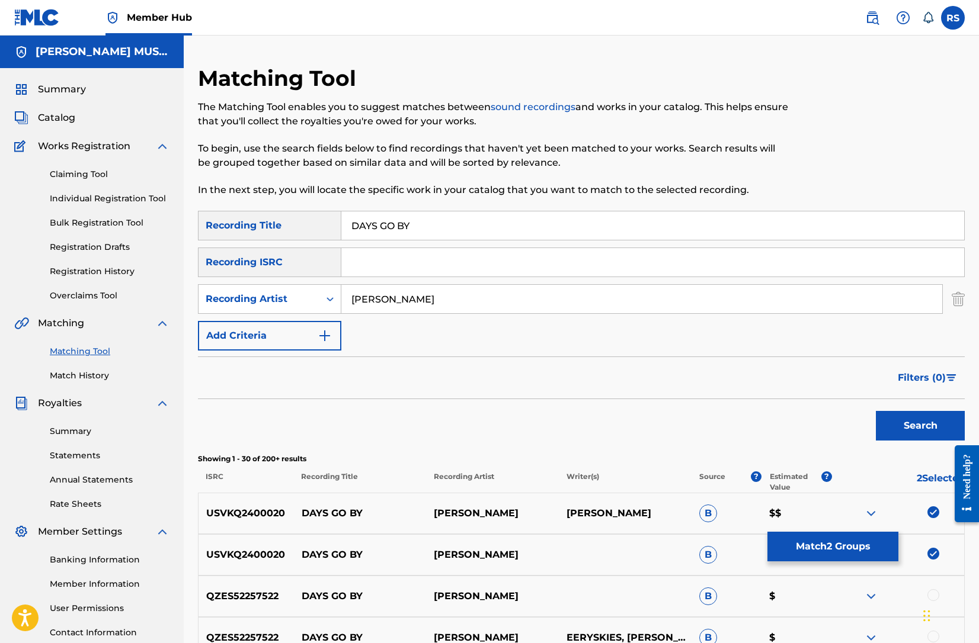
scroll to position [0, 0]
drag, startPoint x: 287, startPoint y: 512, endPoint x: 207, endPoint y: 512, distance: 80.0
click at [207, 512] on p "USVKQ2400020" at bounding box center [245, 514] width 95 height 14
copy p "USVKQ2400020"
click at [370, 259] on input "Search Form" at bounding box center [652, 262] width 623 height 28
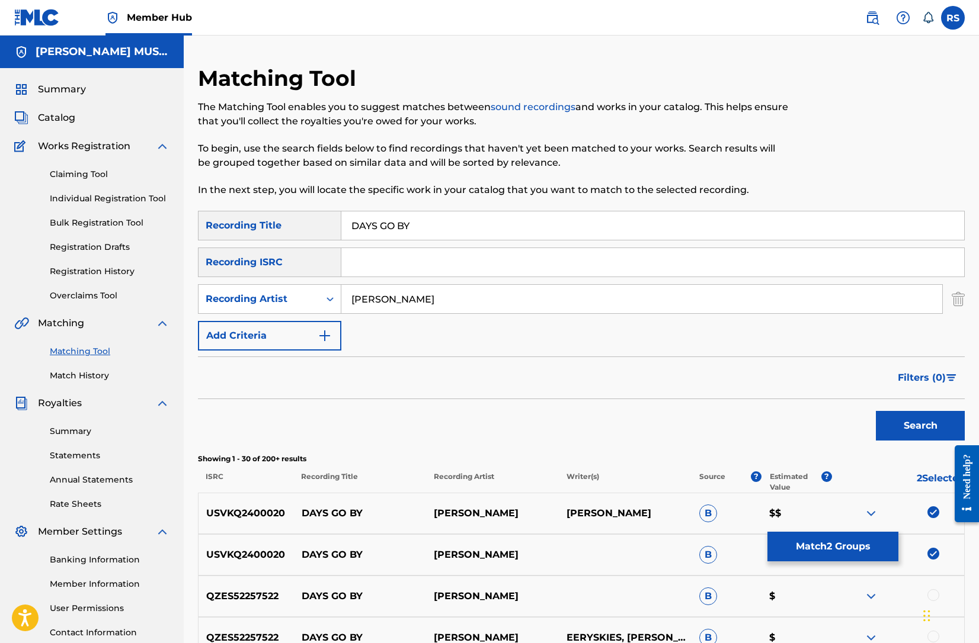
paste input "USVKQ2400020"
type input "USVKQ2400020"
drag, startPoint x: 429, startPoint y: 299, endPoint x: 327, endPoint y: 298, distance: 101.9
click at [327, 298] on div "SearchWithCriteria46633b1d-029e-4f1a-bb7c-97ab780ca5f5 Recording Artist [PERSON…" at bounding box center [581, 299] width 767 height 30
click at [960, 303] on img "Search Form" at bounding box center [957, 299] width 13 height 30
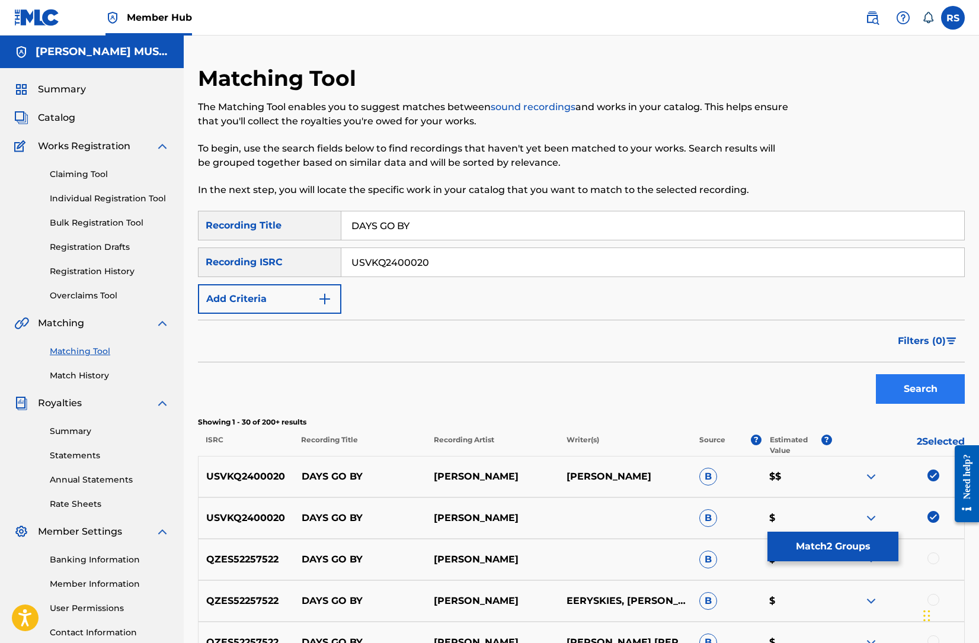
click at [917, 389] on button "Search" at bounding box center [920, 389] width 89 height 30
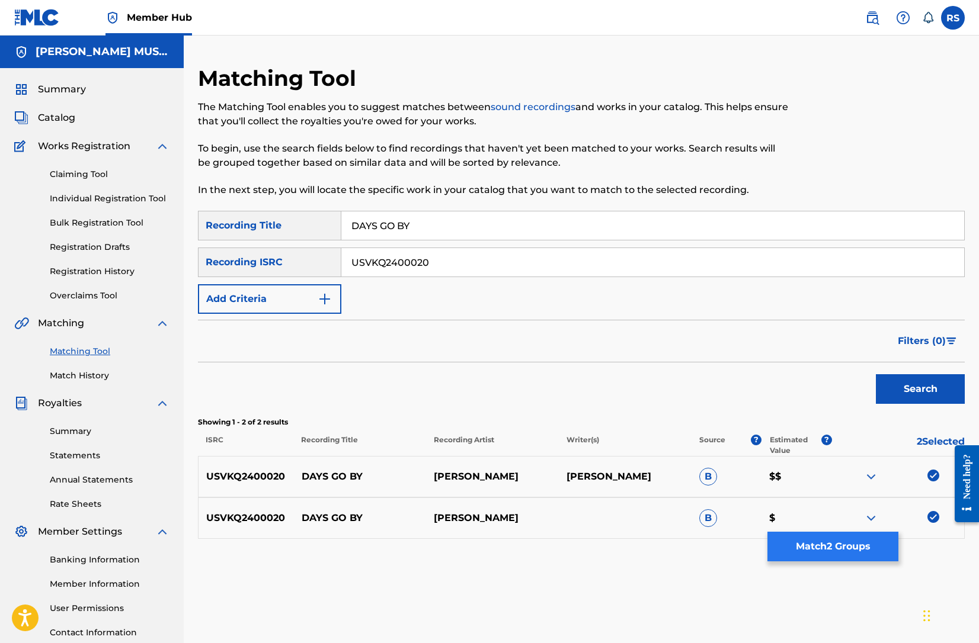
click at [831, 547] on button "Match 2 Groups" at bounding box center [832, 547] width 131 height 30
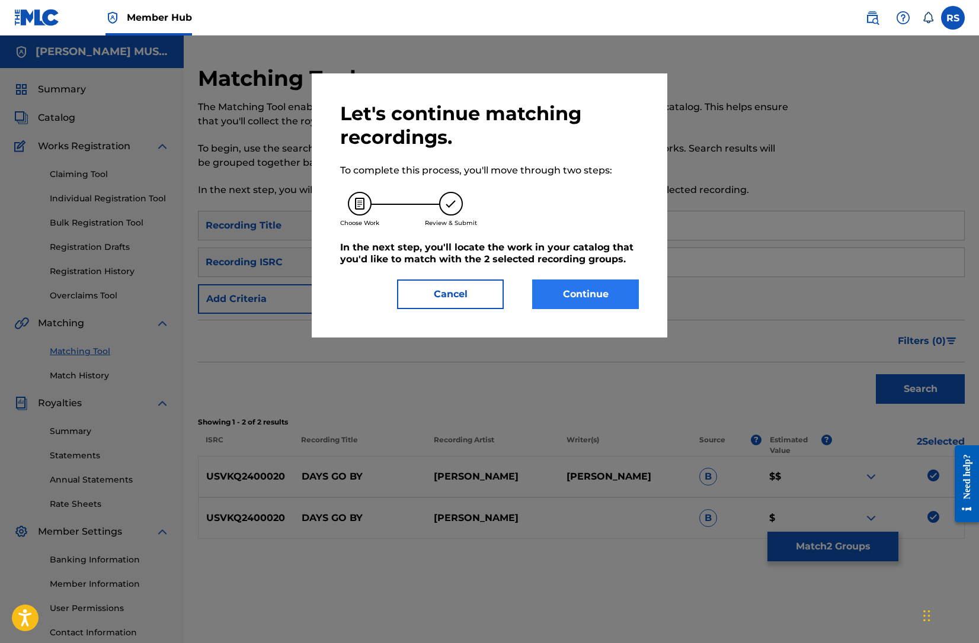
click at [584, 291] on button "Continue" at bounding box center [585, 295] width 107 height 30
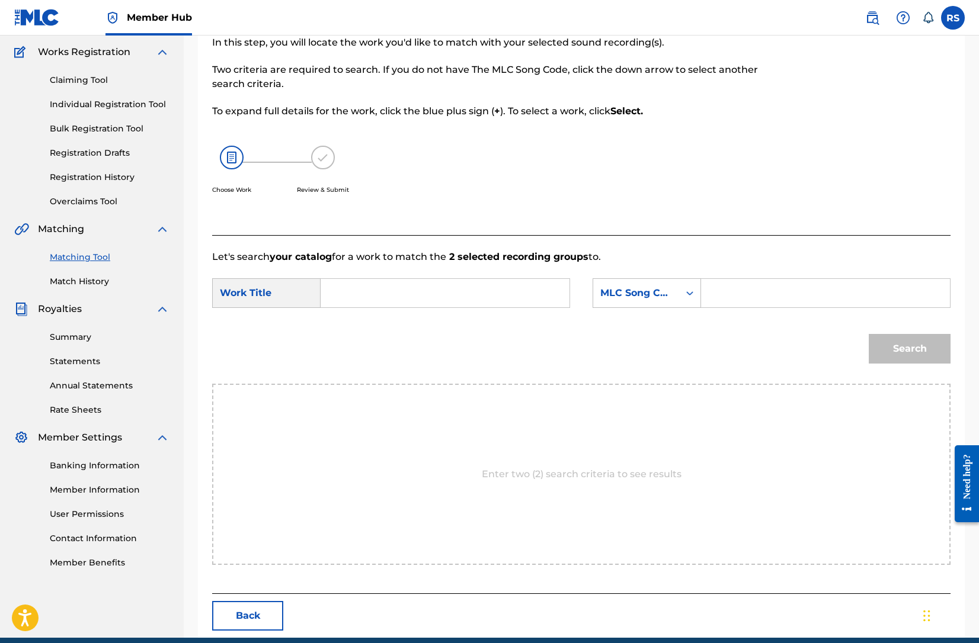
scroll to position [133, 0]
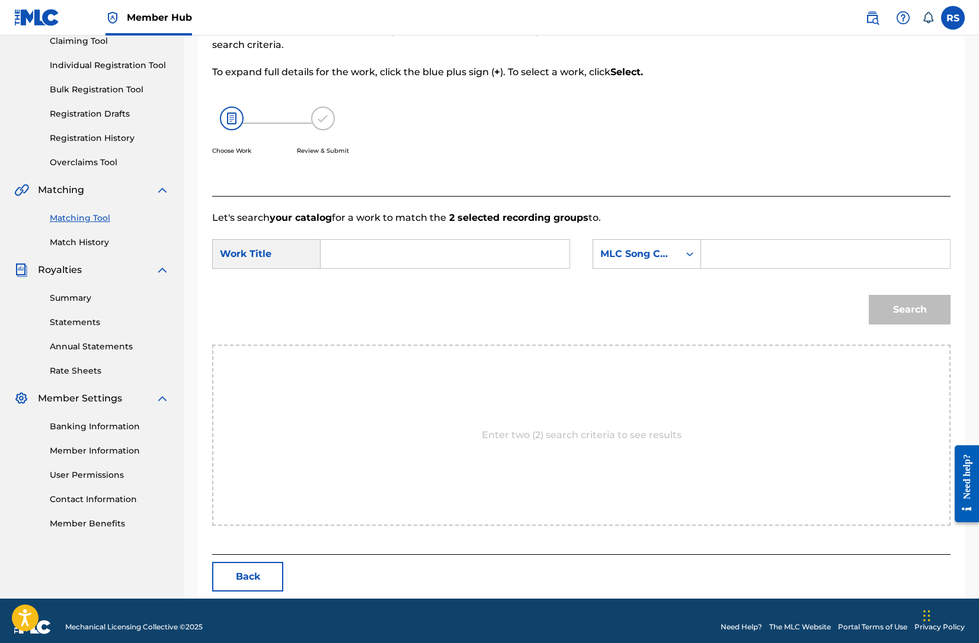
click at [376, 252] on input "Search Form" at bounding box center [445, 254] width 229 height 28
click at [358, 291] on span "go by" at bounding box center [359, 287] width 36 height 25
type input "days go by"
click at [722, 251] on input "Search Form" at bounding box center [825, 254] width 229 height 28
click at [693, 254] on icon "Search Form" at bounding box center [689, 254] width 7 height 4
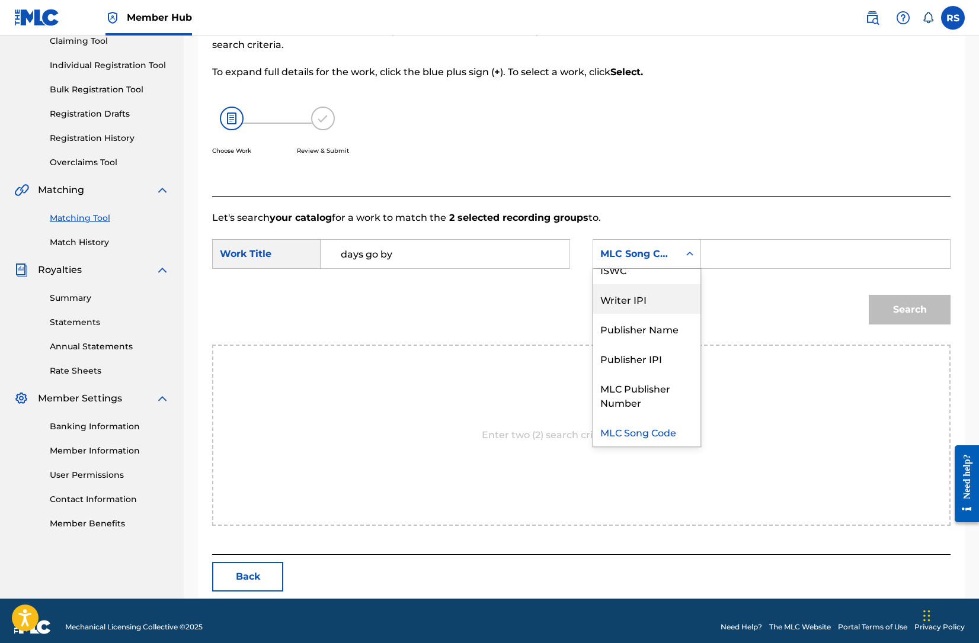
scroll to position [0, 0]
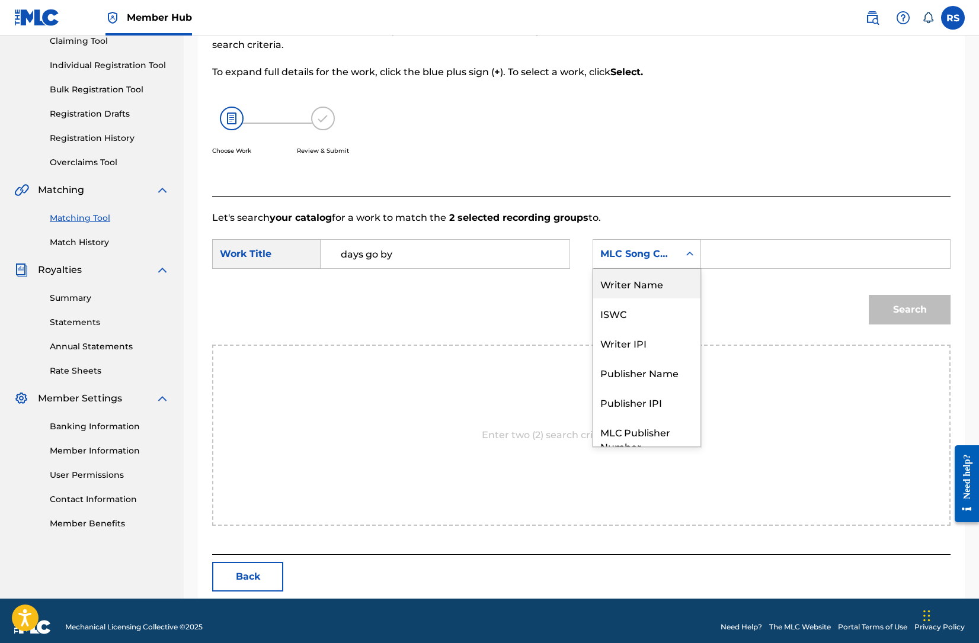
click at [658, 284] on div "Writer Name" at bounding box center [646, 284] width 107 height 30
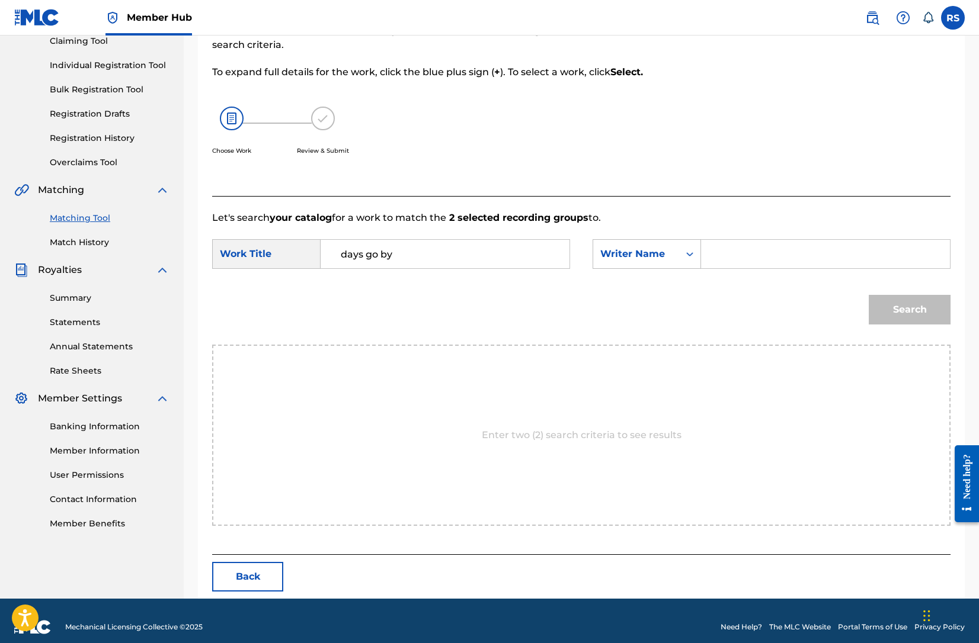
click at [728, 257] on input "Search Form" at bounding box center [825, 254] width 229 height 28
type input "[PERSON_NAME]"
click at [892, 307] on button "Search" at bounding box center [910, 310] width 82 height 30
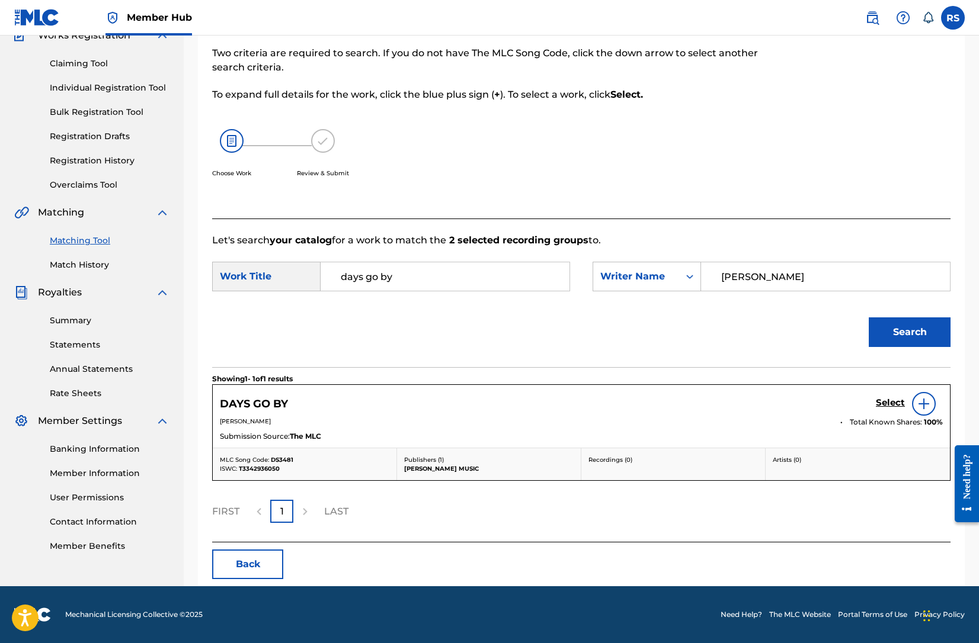
scroll to position [111, 0]
click at [923, 402] on img at bounding box center [923, 404] width 14 height 14
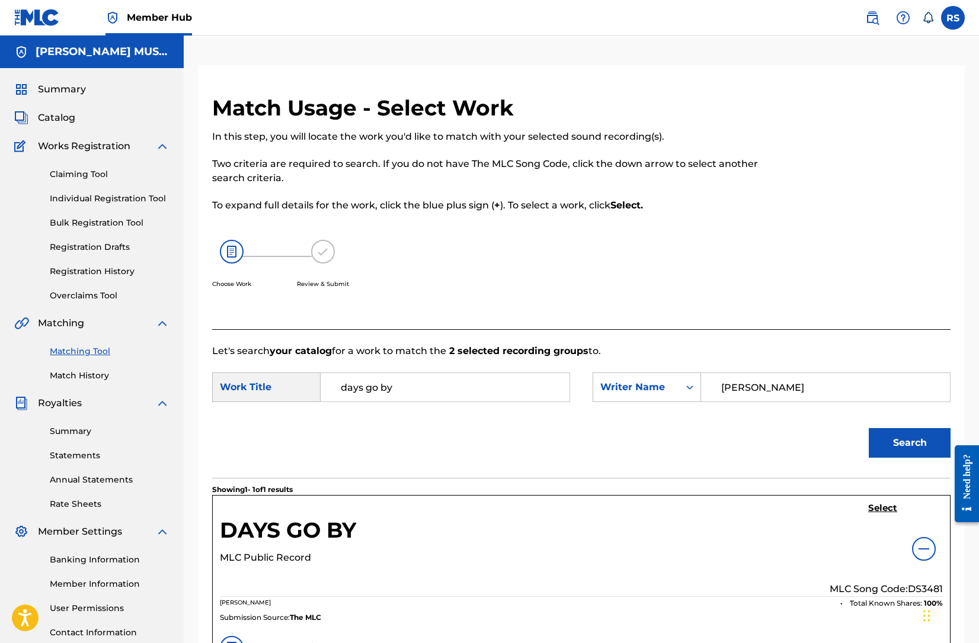
scroll to position [0, 0]
click at [687, 389] on icon "Search Form" at bounding box center [690, 388] width 12 height 12
click at [517, 429] on div "Search" at bounding box center [581, 447] width 738 height 62
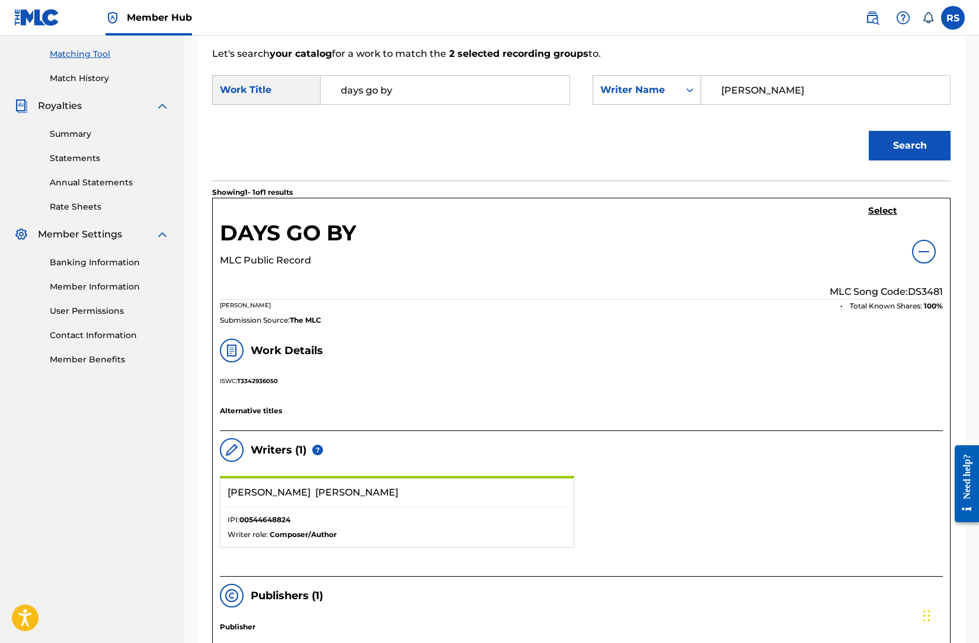
scroll to position [286, 0]
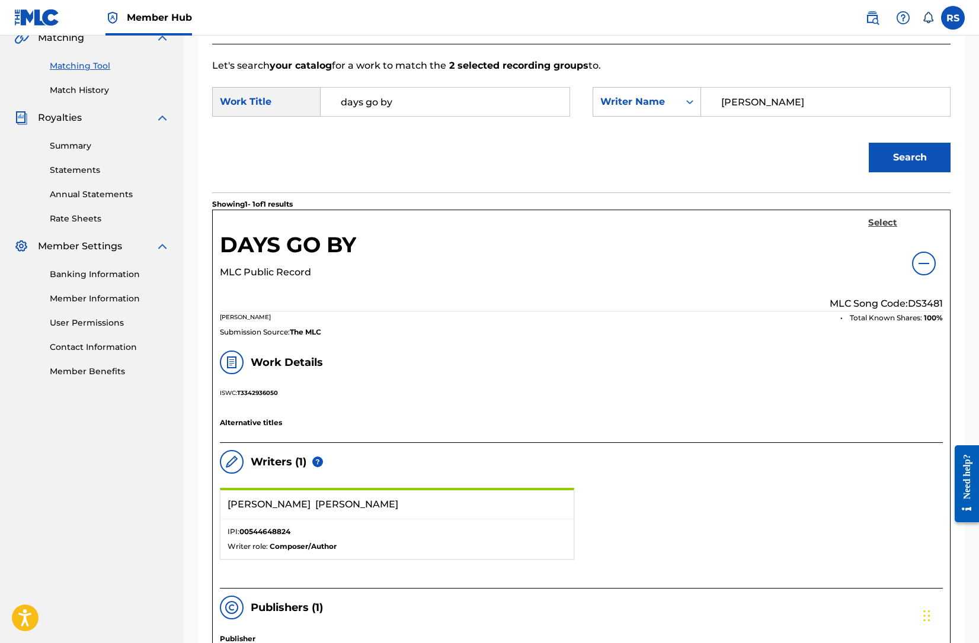
click at [884, 222] on h5 "Select" at bounding box center [882, 222] width 29 height 11
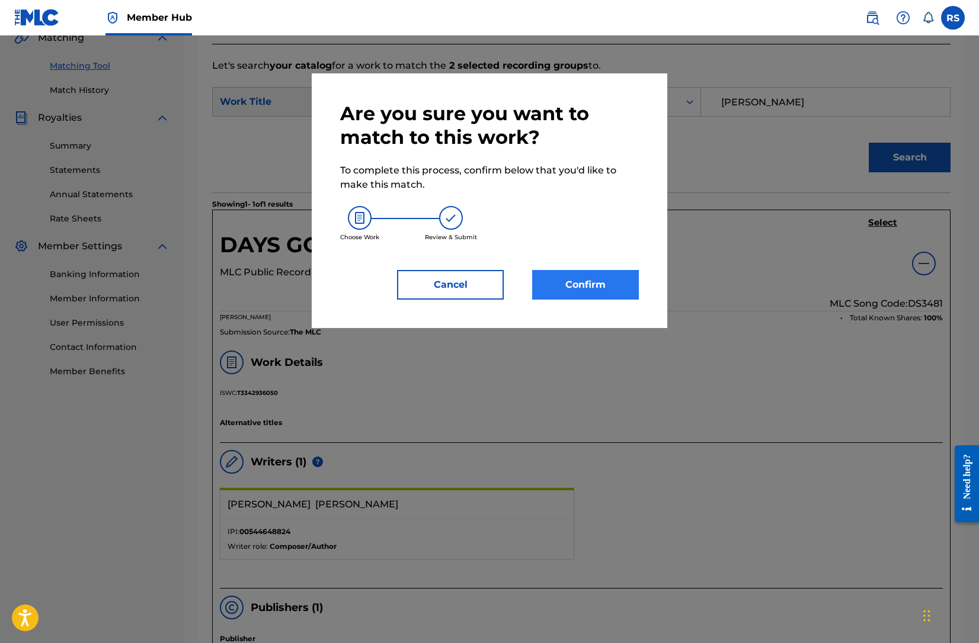
click at [584, 286] on button "Confirm" at bounding box center [585, 285] width 107 height 30
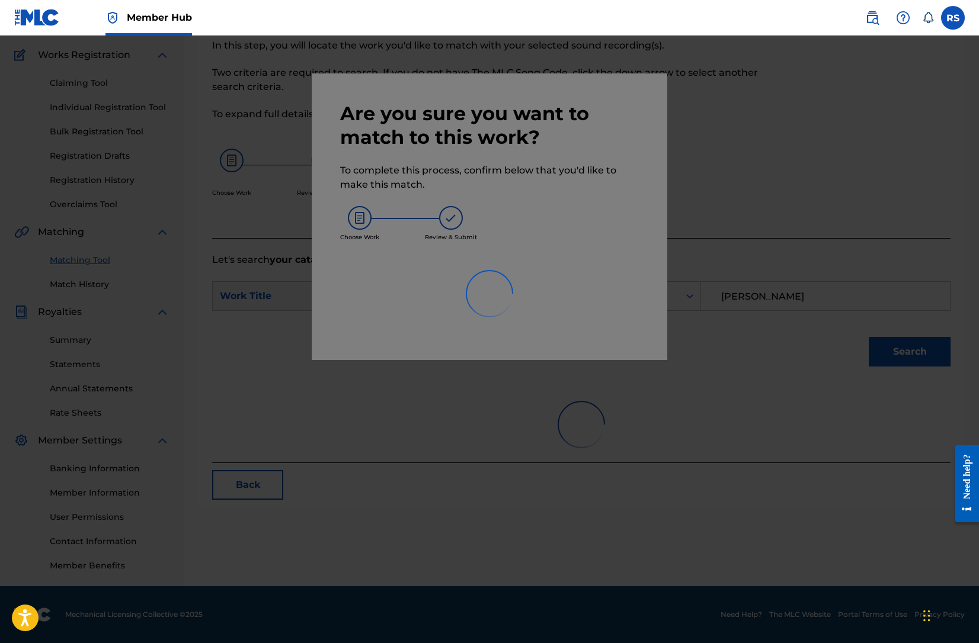
scroll to position [91, 0]
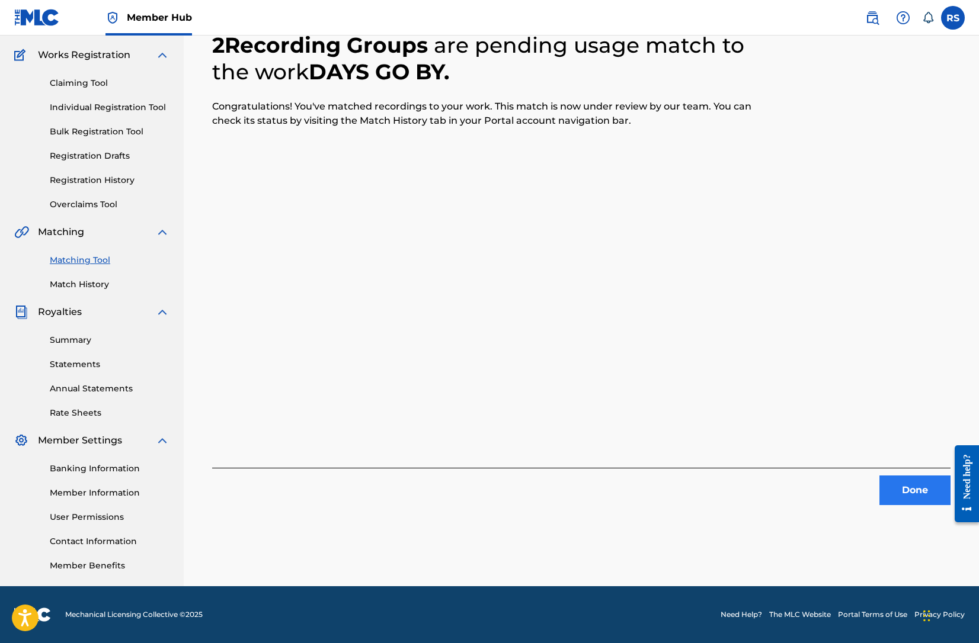
click at [909, 489] on button "Done" at bounding box center [914, 491] width 71 height 30
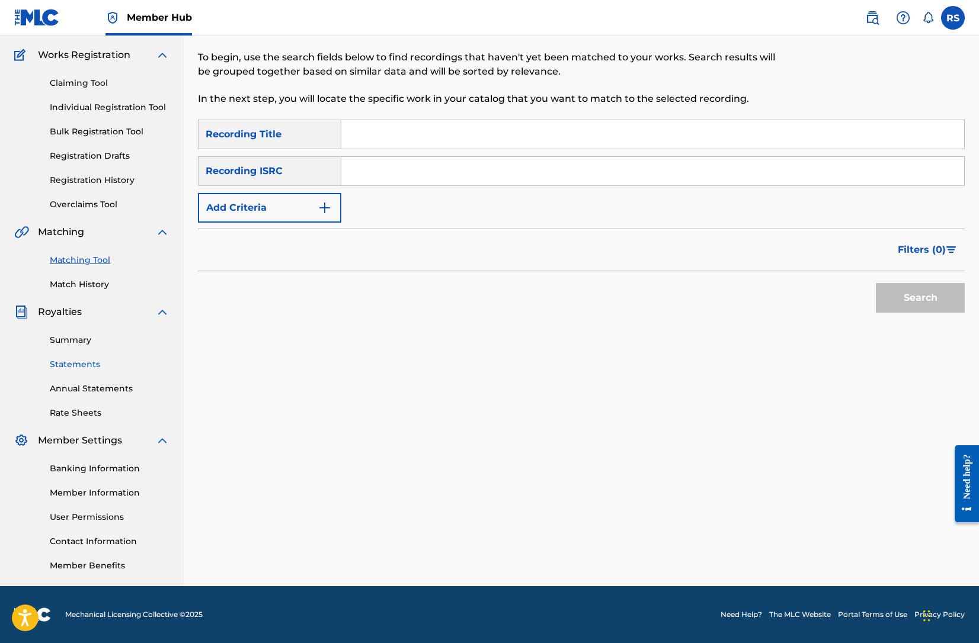
click at [78, 359] on link "Statements" at bounding box center [110, 364] width 120 height 12
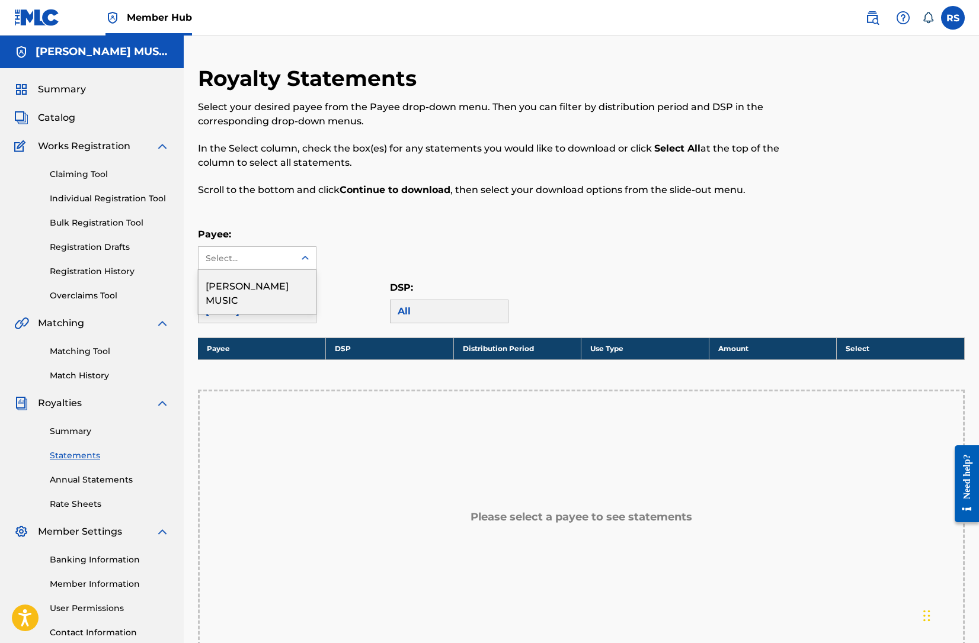
click at [276, 256] on div "Select..." at bounding box center [246, 258] width 81 height 12
click at [254, 289] on div "[PERSON_NAME] MUSIC" at bounding box center [256, 292] width 117 height 44
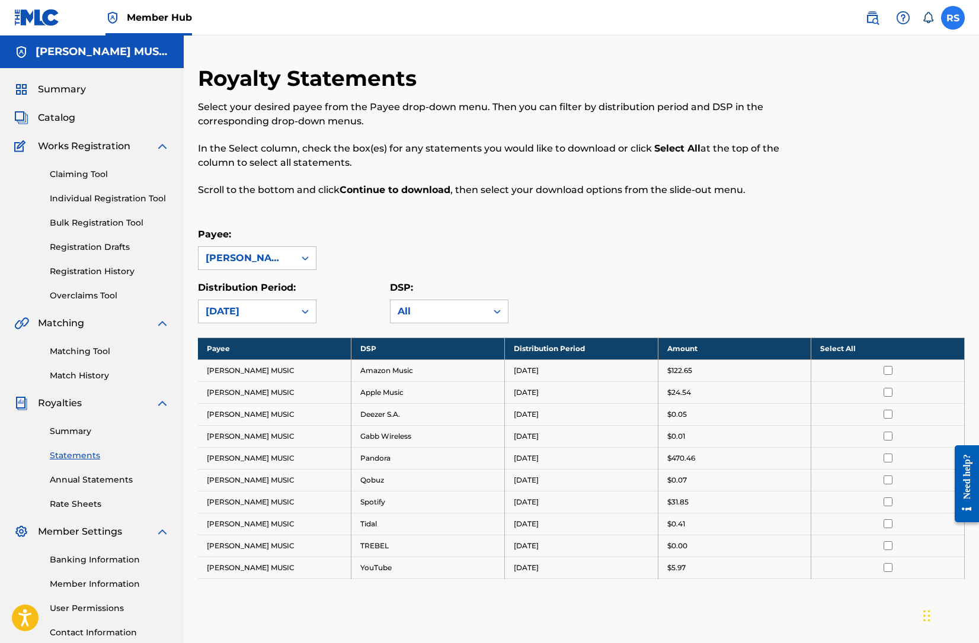
click at [953, 16] on label at bounding box center [953, 18] width 24 height 24
click at [953, 18] on input "RS [PERSON_NAME] [PERSON_NAME][EMAIL_ADDRESS][DOMAIN_NAME] Notification Prefere…" at bounding box center [953, 18] width 0 height 0
click at [842, 166] on p "Log out" at bounding box center [838, 167] width 28 height 11
click at [953, 18] on input "RS [PERSON_NAME] [PERSON_NAME][EMAIL_ADDRESS][DOMAIN_NAME] Notification Prefere…" at bounding box center [953, 18] width 0 height 0
